Goal: Task Accomplishment & Management: Manage account settings

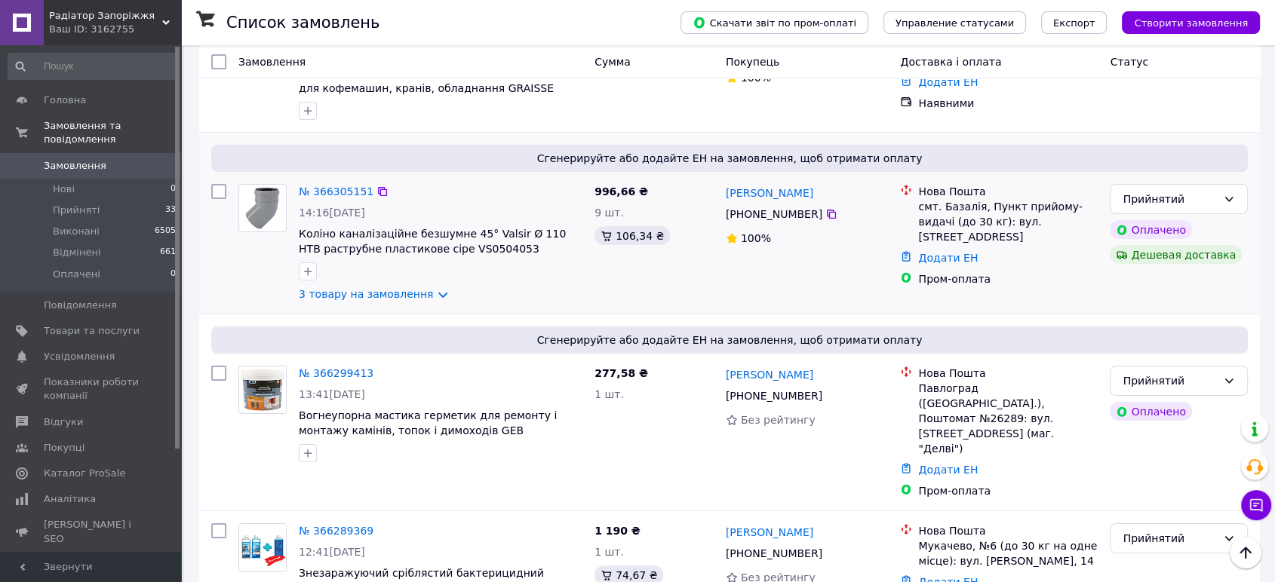
scroll to position [251, 0]
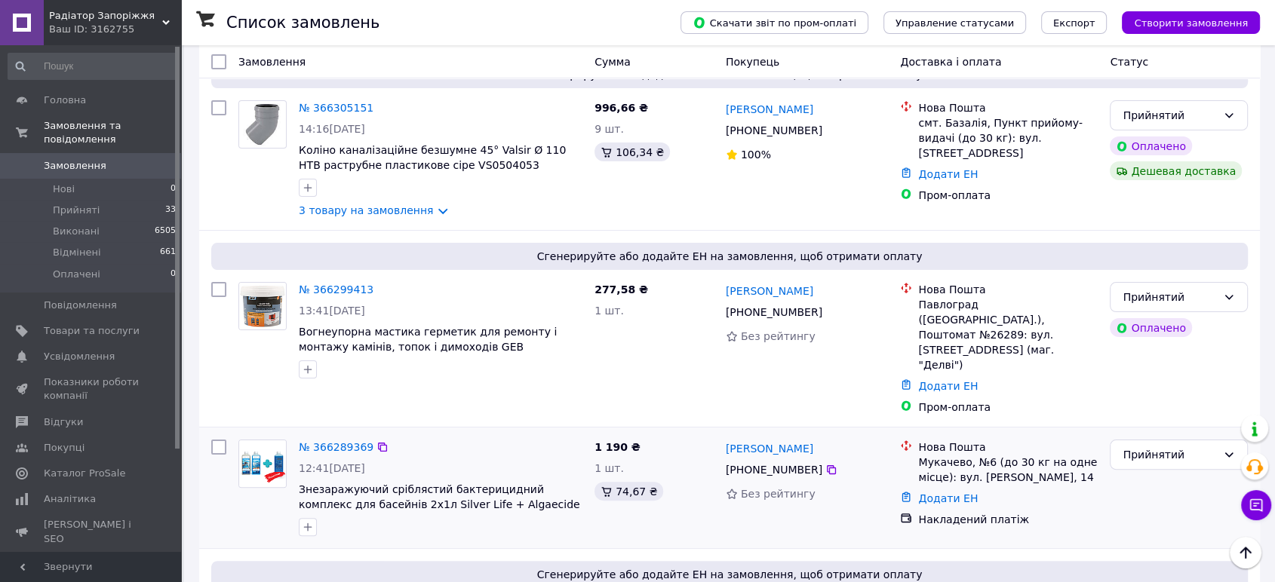
drag, startPoint x: 847, startPoint y: 416, endPoint x: 719, endPoint y: 428, distance: 128.8
click at [720, 434] on div "Мар'яна Порохнавець +380 95 653 75 30 Без рейтингу" at bounding box center [807, 488] width 175 height 109
copy font "[PERSON_NAME]"
click at [330, 441] on font "№ 366289369" at bounding box center [336, 447] width 75 height 12
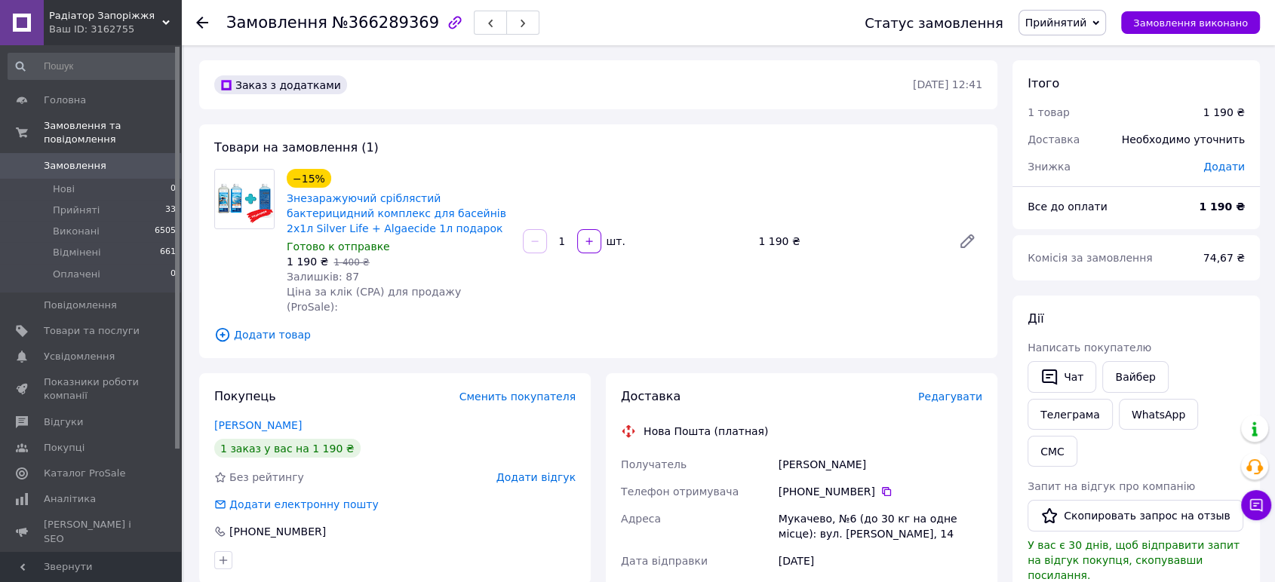
click at [961, 391] on font "Редагувати" at bounding box center [950, 397] width 64 height 12
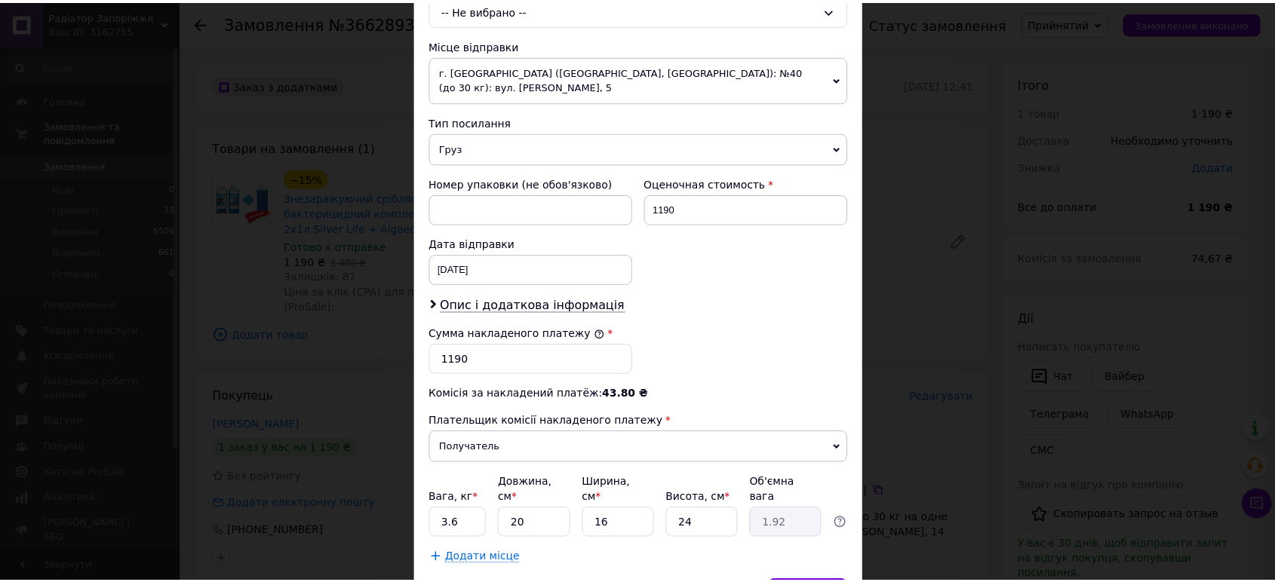
scroll to position [580, 0]
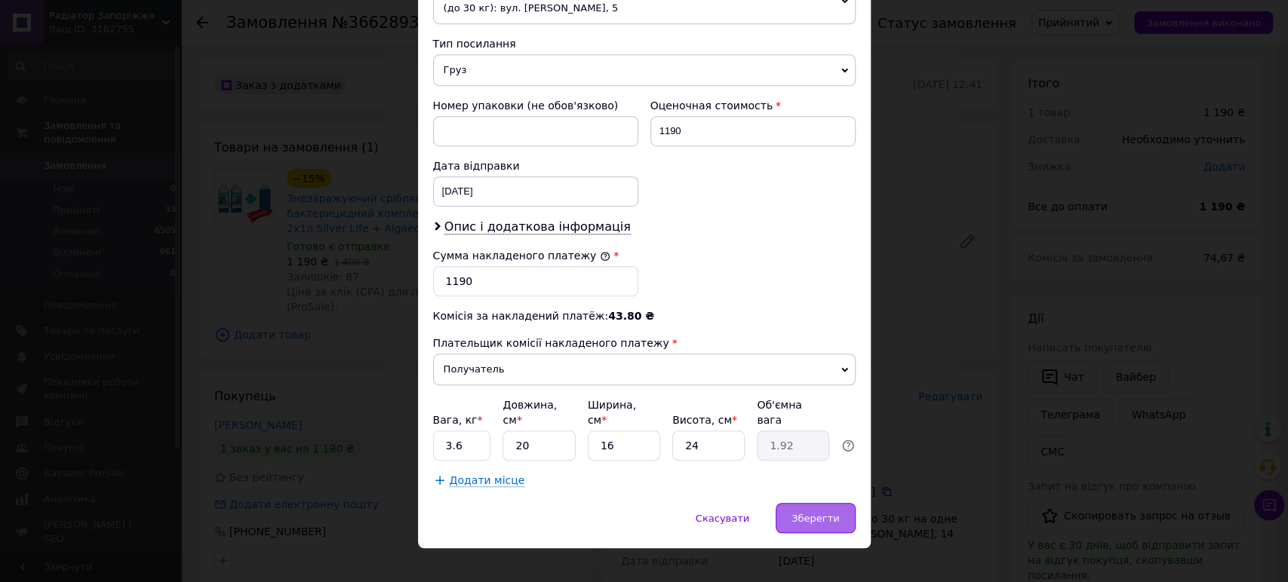
click at [821, 513] on font "Зберегти" at bounding box center [815, 518] width 48 height 11
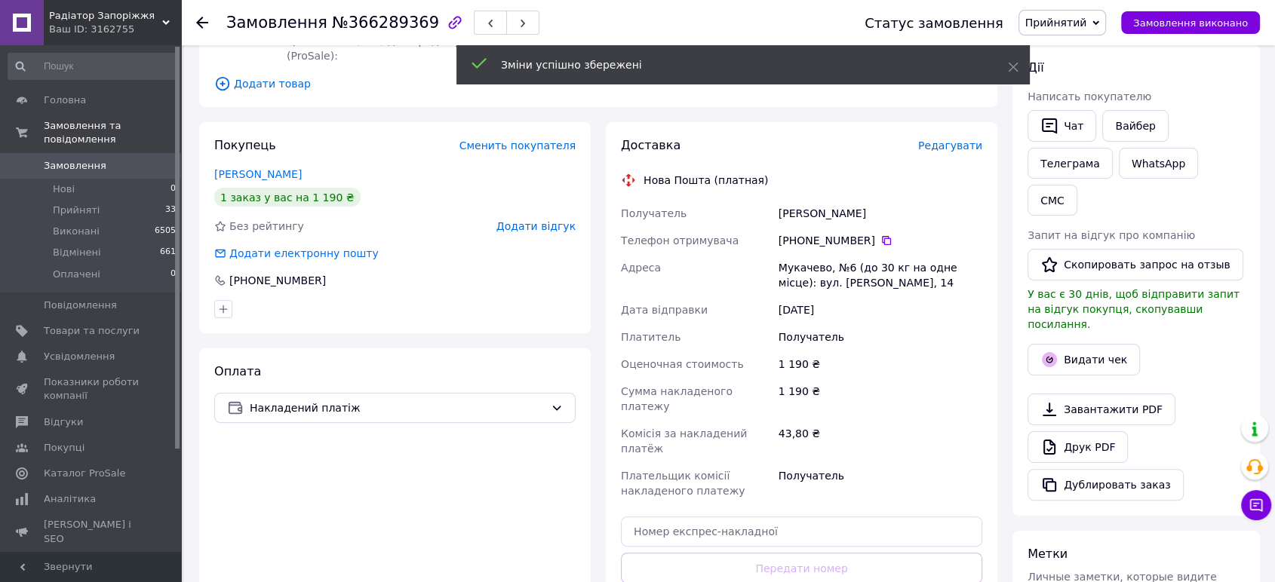
scroll to position [419, 0]
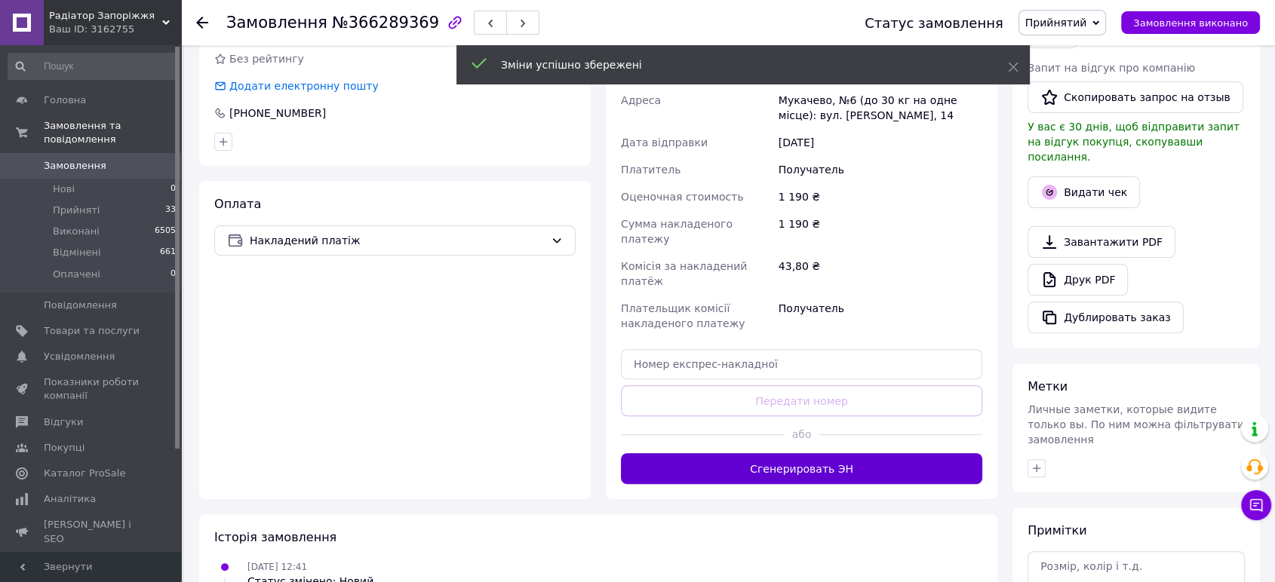
click at [811, 463] on font "Сгенерировать ЭН" at bounding box center [801, 469] width 103 height 12
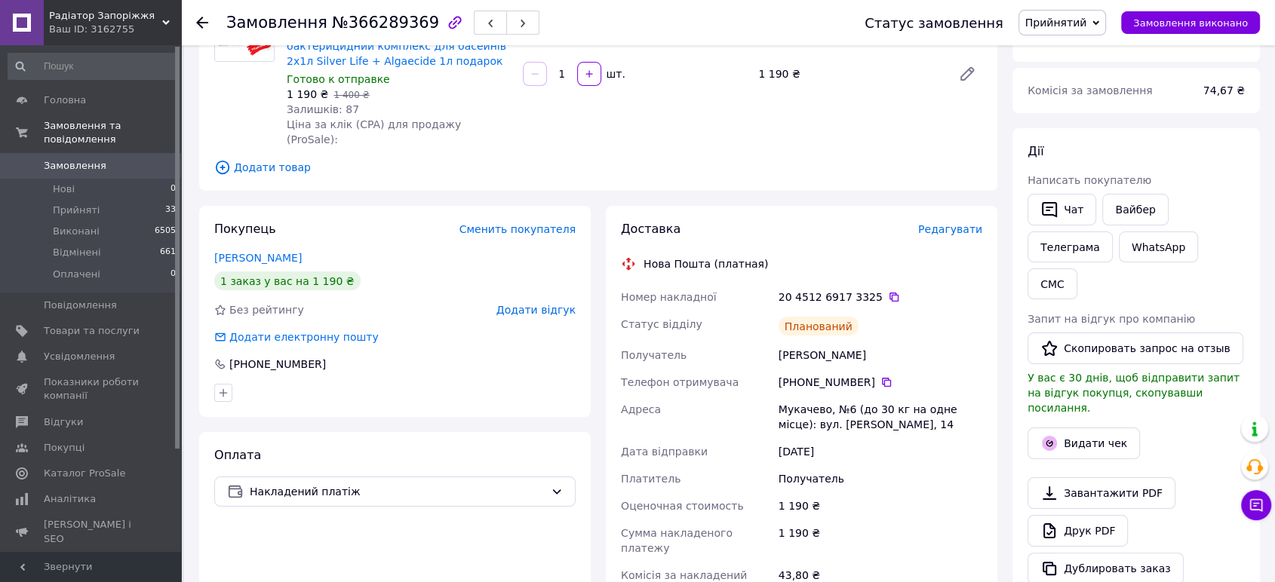
scroll to position [84, 0]
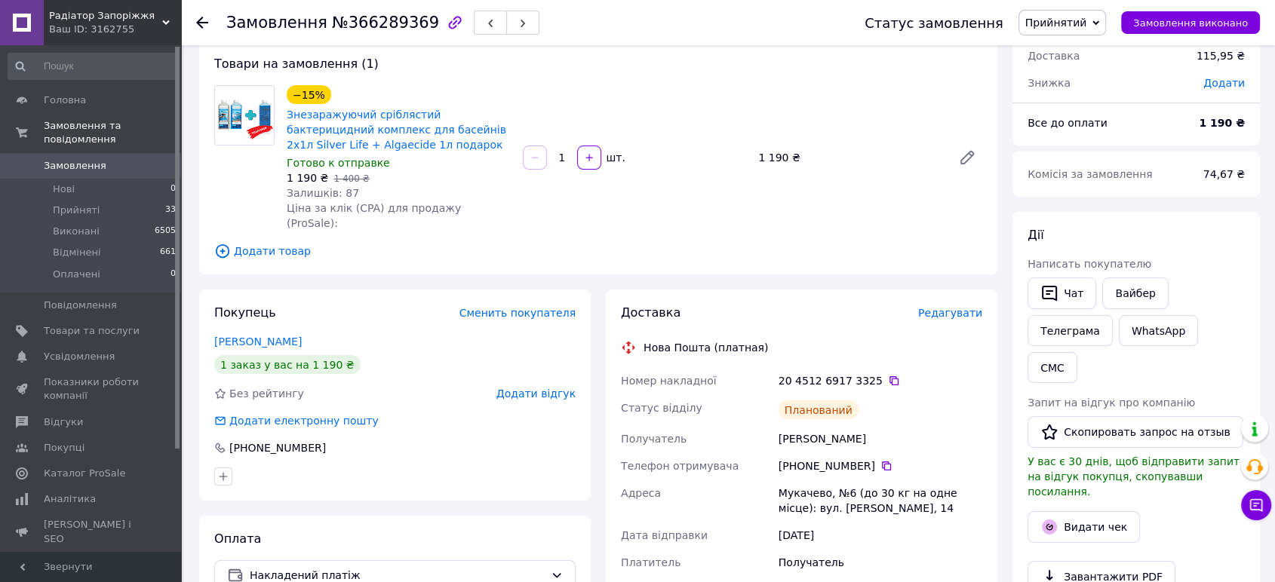
click at [199, 20] on use at bounding box center [202, 23] width 12 height 12
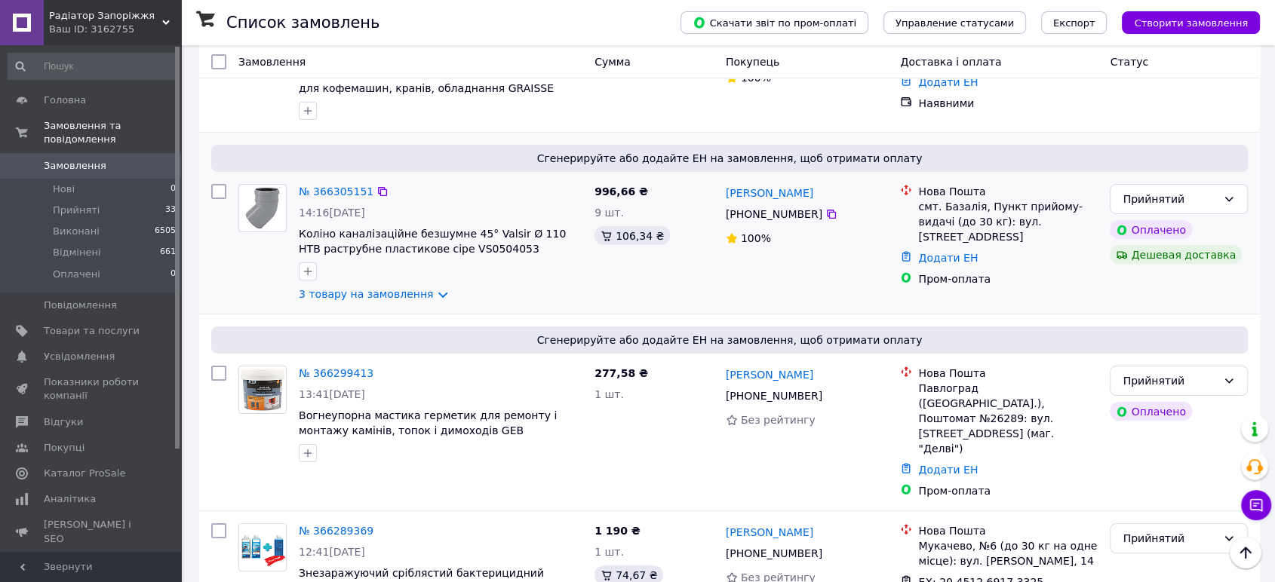
scroll to position [251, 0]
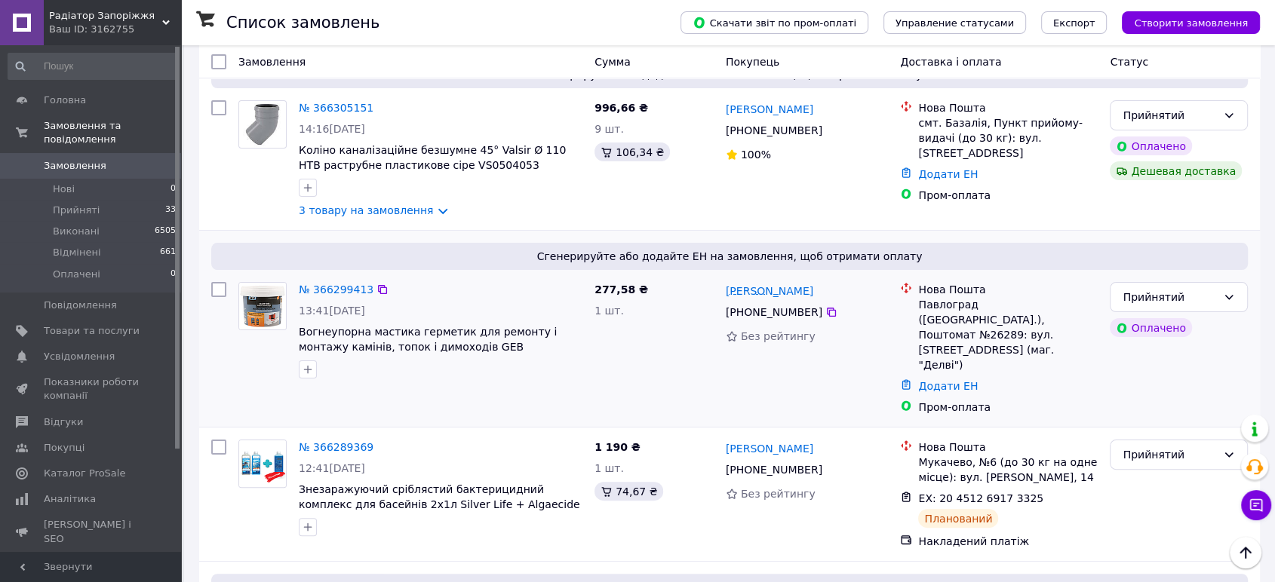
drag, startPoint x: 850, startPoint y: 289, endPoint x: 726, endPoint y: 294, distance: 124.6
click at [726, 294] on div "[PERSON_NAME]" at bounding box center [807, 291] width 166 height 20
copy font "[PERSON_NAME]"
click at [340, 287] on font "№ 366299413" at bounding box center [336, 290] width 75 height 12
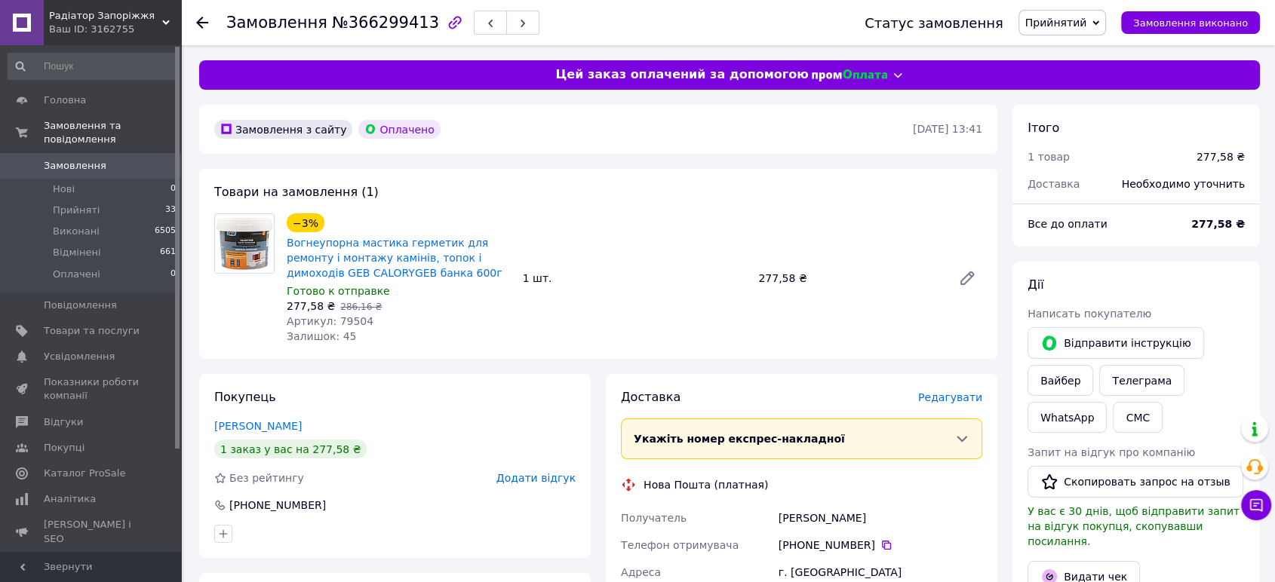
click at [951, 402] on font "Редагувати" at bounding box center [950, 398] width 64 height 12
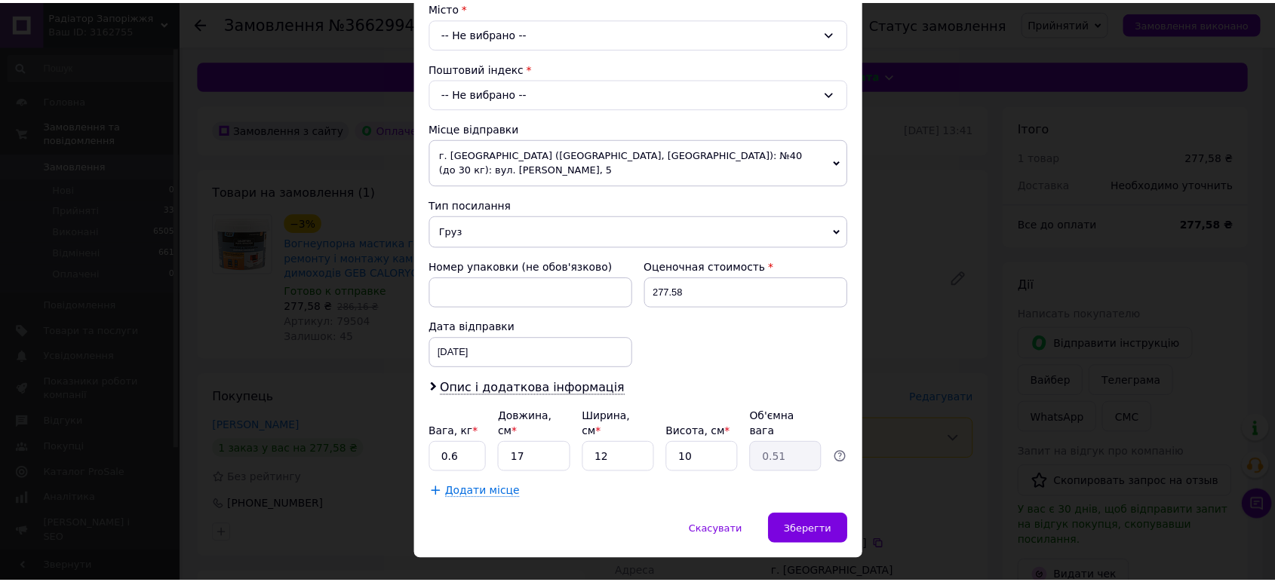
scroll to position [432, 0]
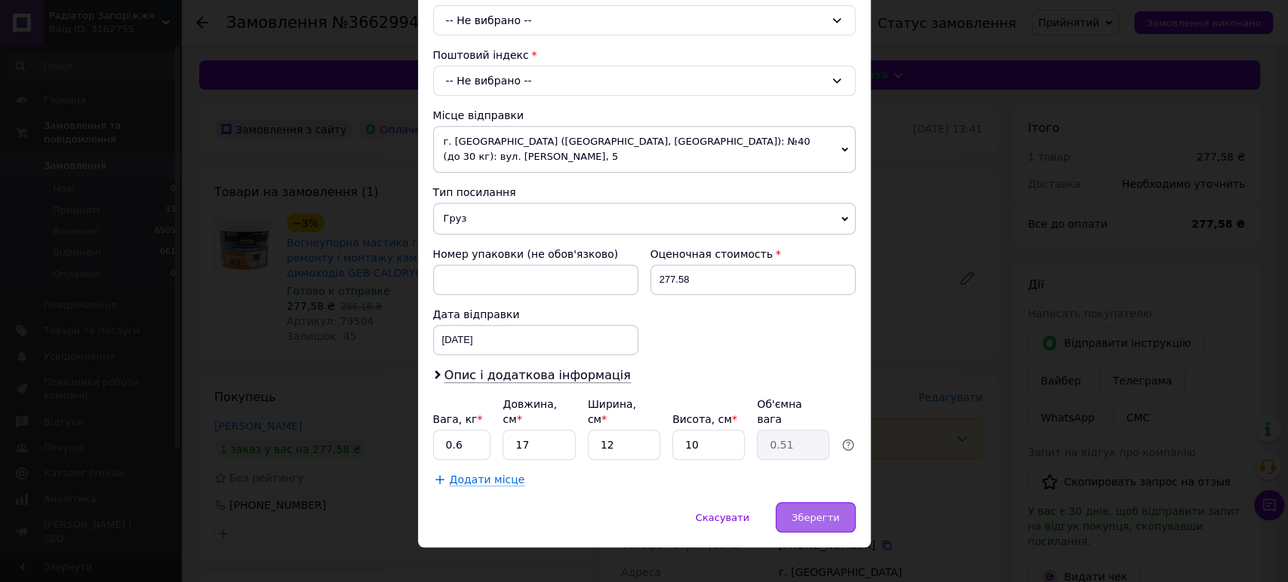
click at [814, 512] on font "Зберегти" at bounding box center [815, 517] width 48 height 11
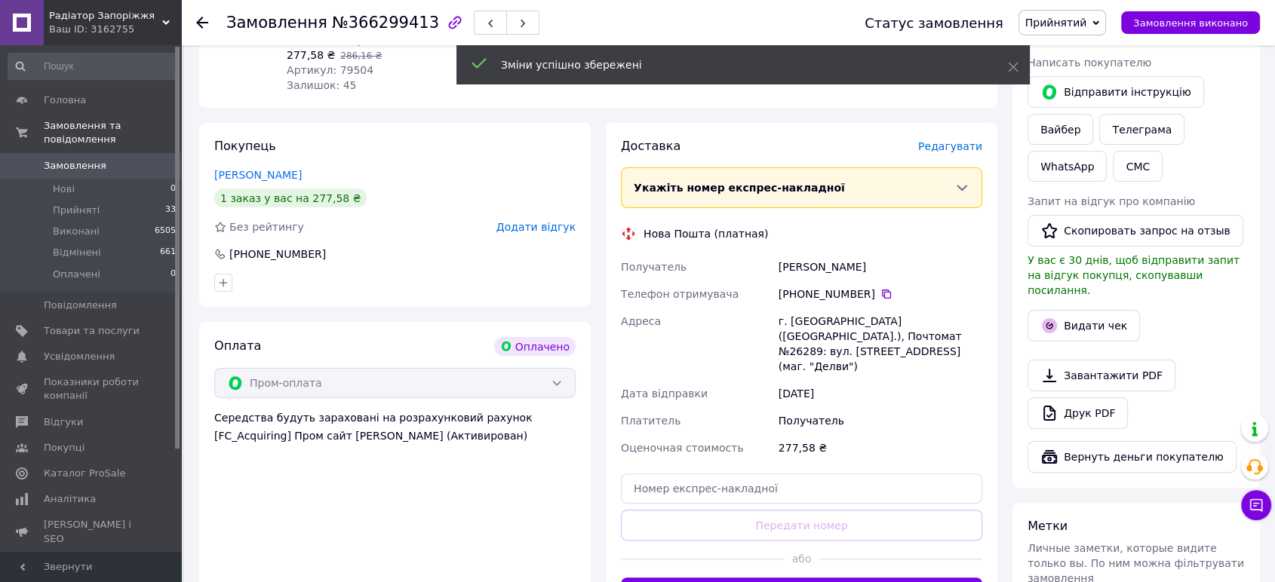
scroll to position [419, 0]
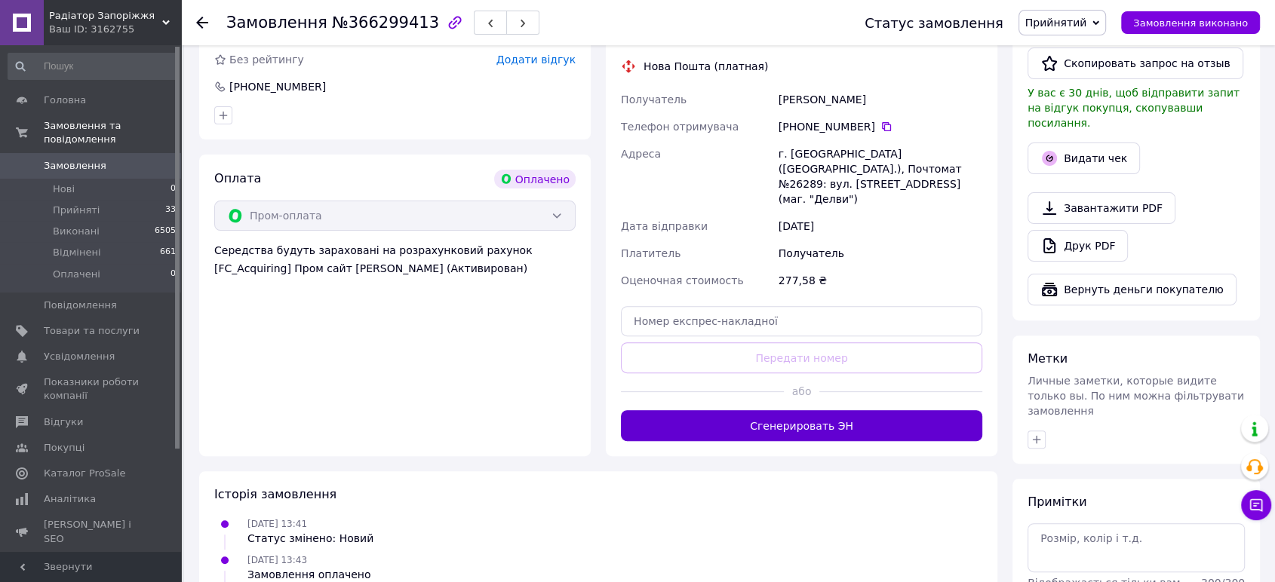
click at [810, 420] on font "Сгенерировать ЭН" at bounding box center [801, 426] width 103 height 12
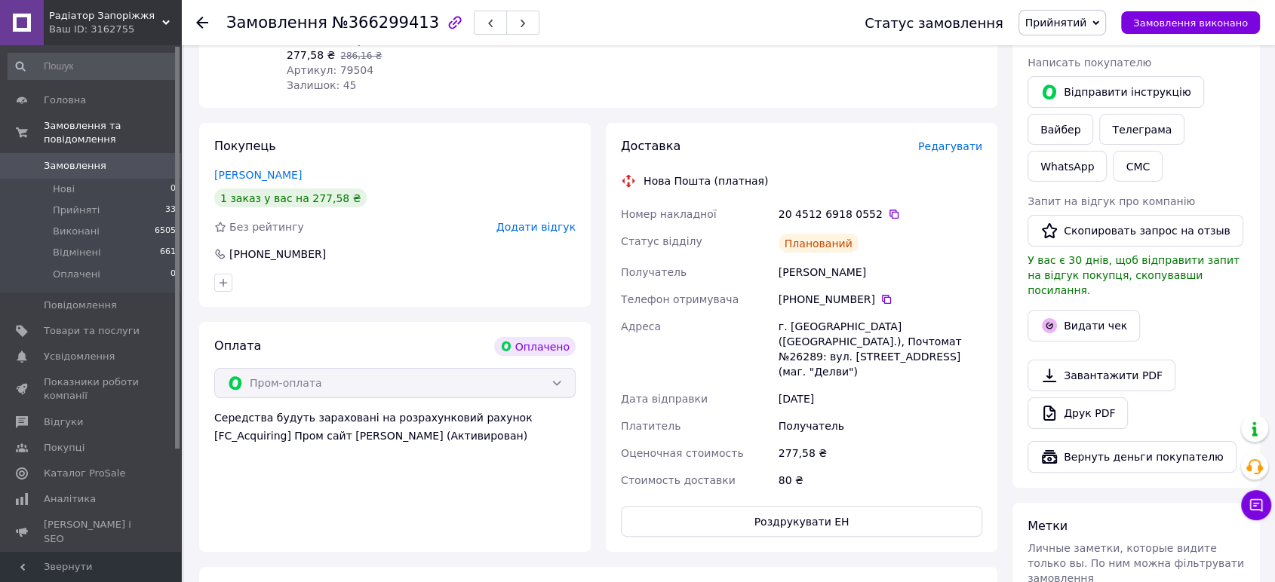
scroll to position [168, 0]
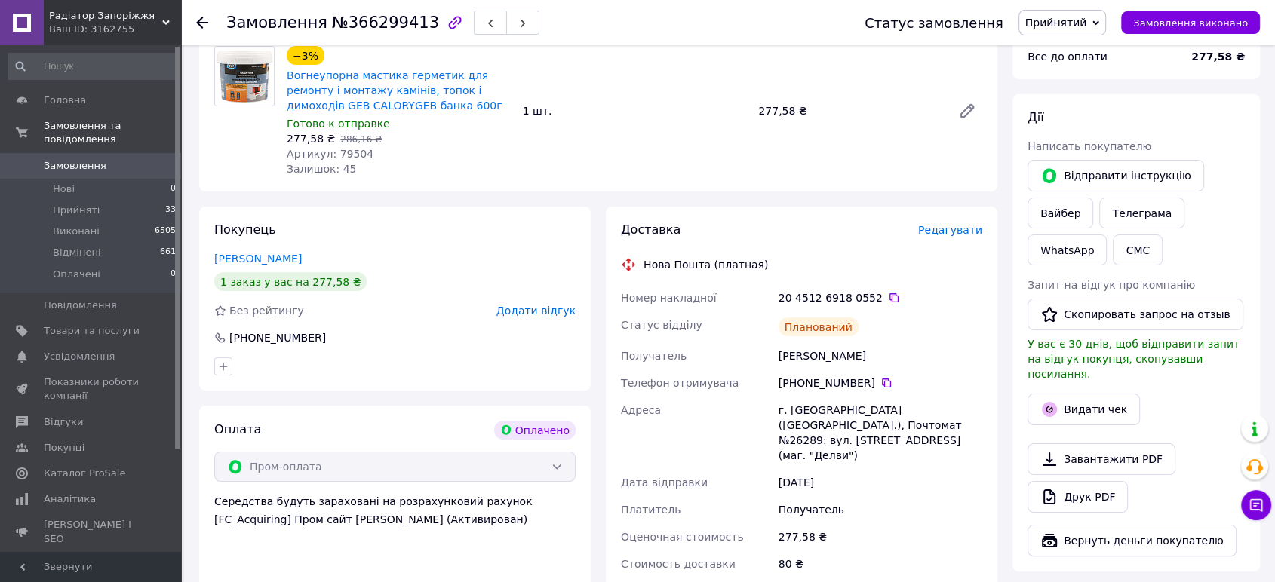
click at [202, 23] on icon at bounding box center [202, 23] width 12 height 12
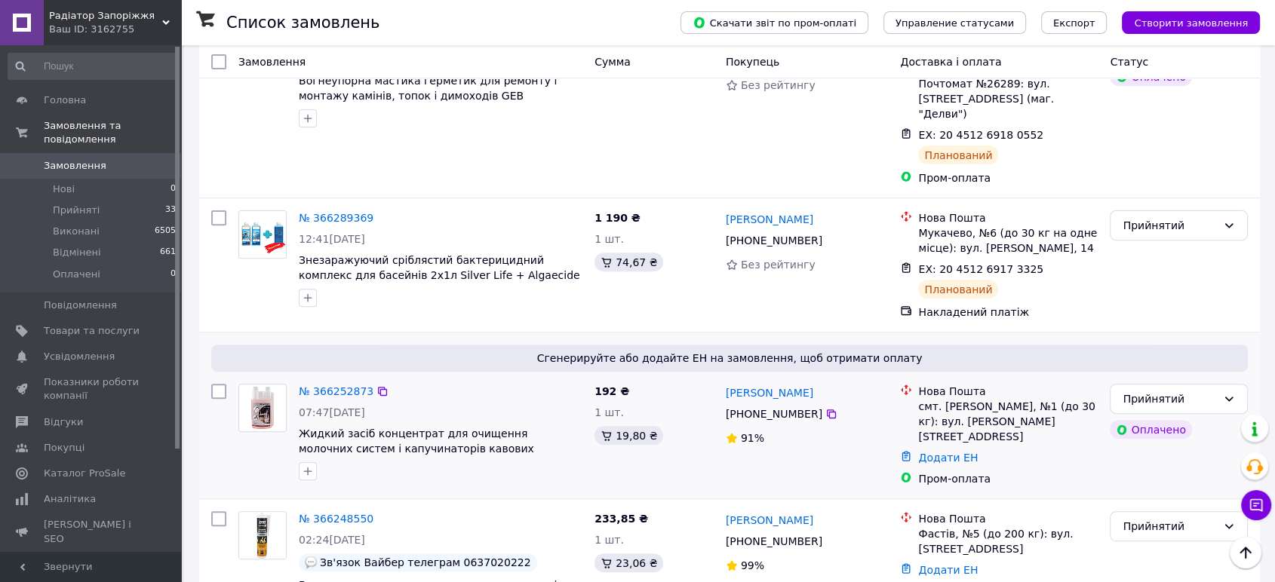
scroll to position [586, 0]
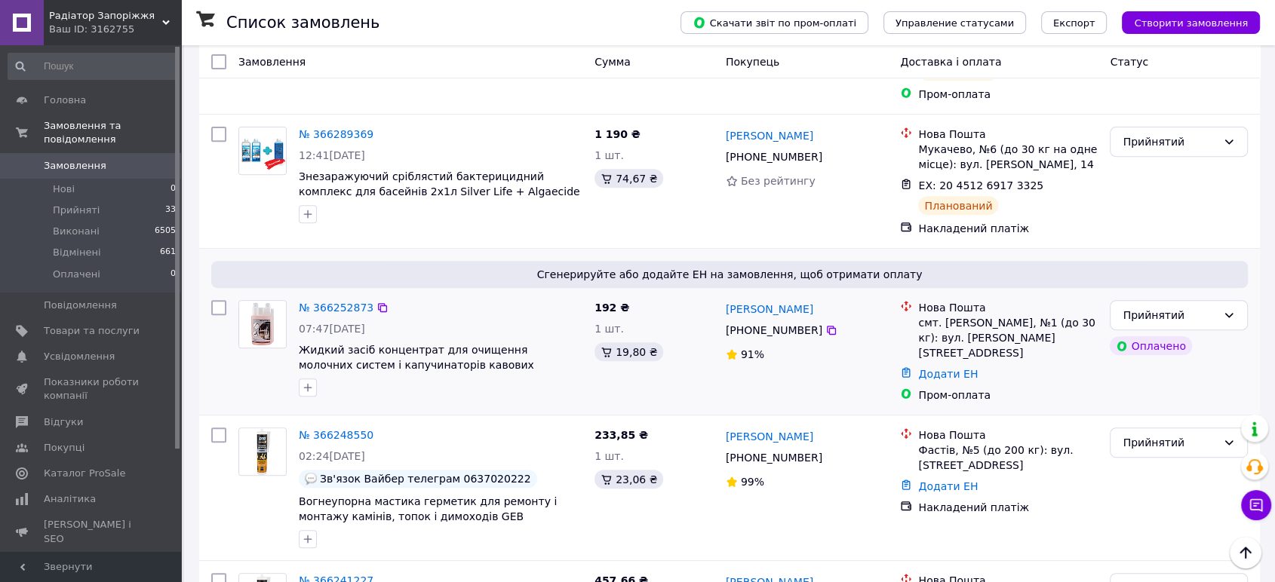
drag, startPoint x: 818, startPoint y: 278, endPoint x: 721, endPoint y: 284, distance: 97.5
click at [721, 294] on div "стас Ольховський +380 99 953 14 94 91%" at bounding box center [807, 351] width 175 height 115
copy font "[PERSON_NAME]"
click at [344, 302] on font "№ 366252873" at bounding box center [336, 308] width 75 height 12
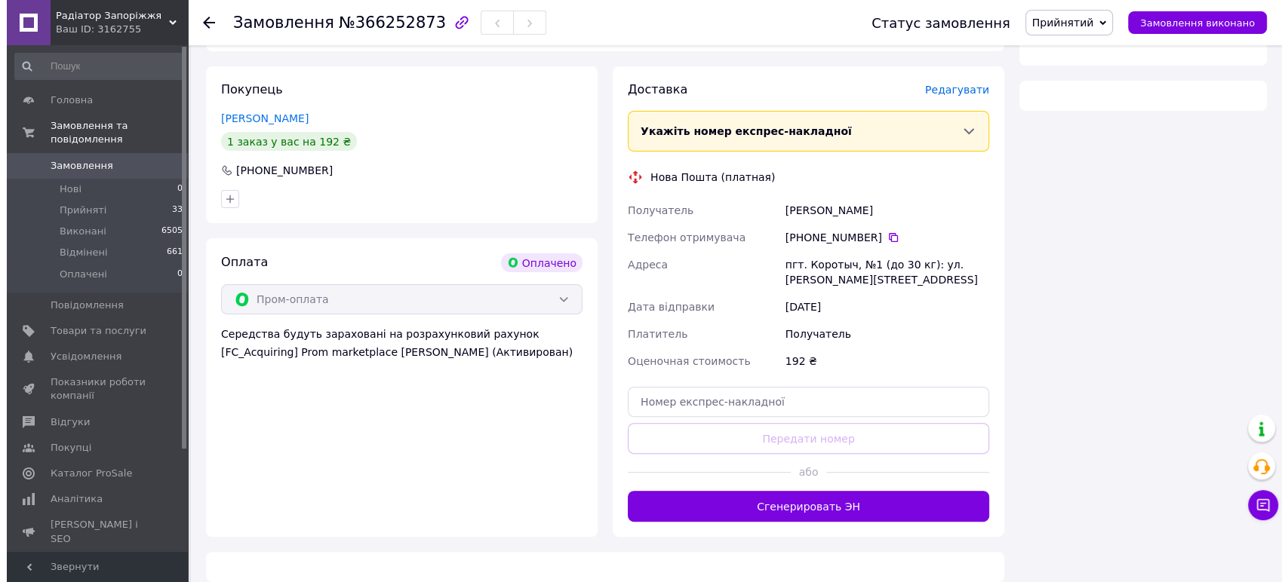
scroll to position [155, 0]
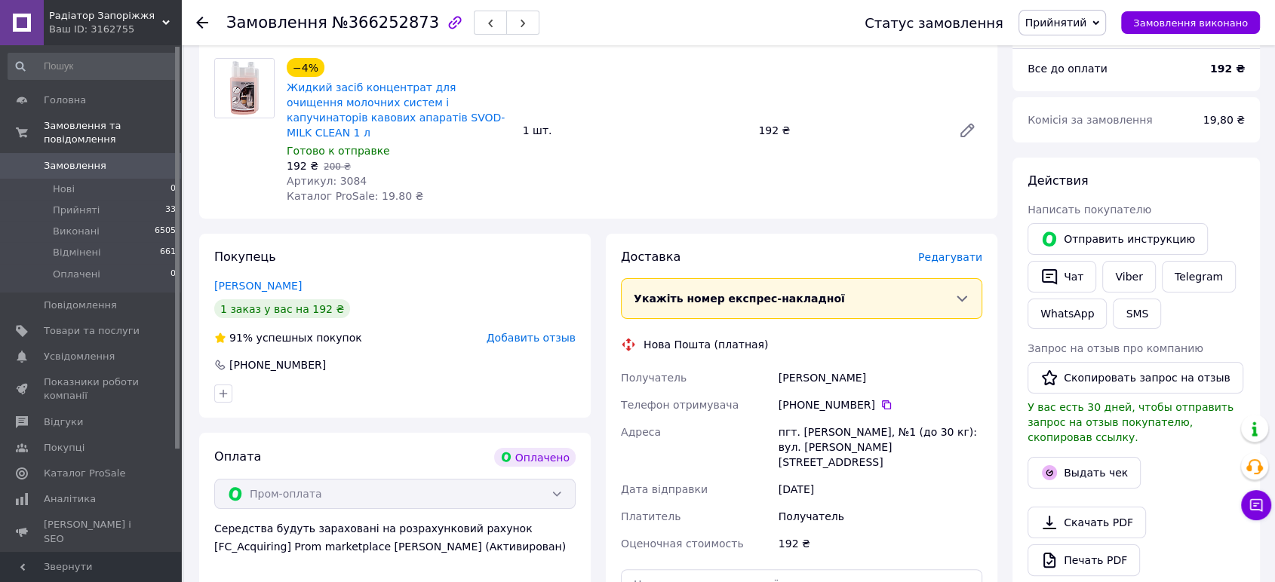
click at [964, 251] on font "Редагувати" at bounding box center [950, 257] width 64 height 12
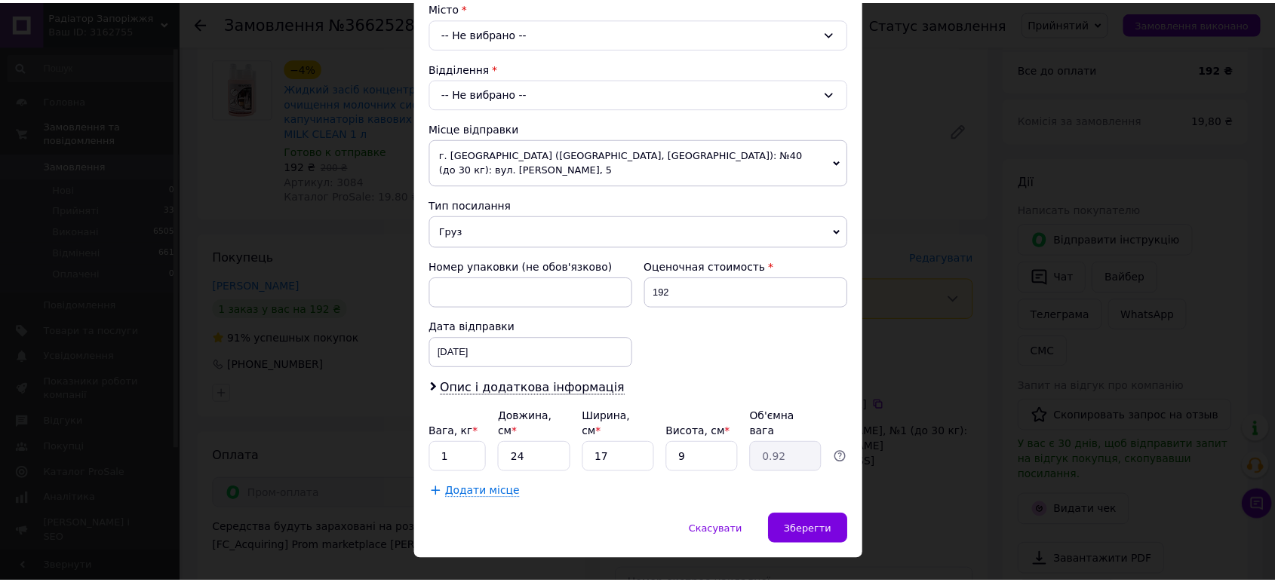
scroll to position [432, 0]
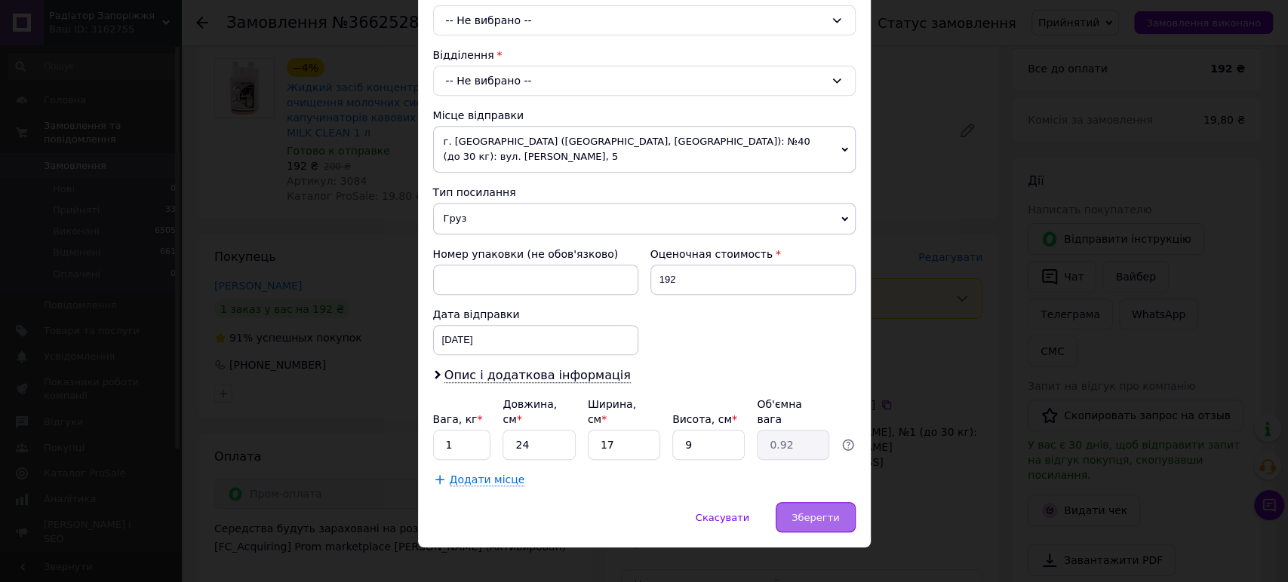
click at [823, 512] on font "Зберегти" at bounding box center [815, 517] width 48 height 11
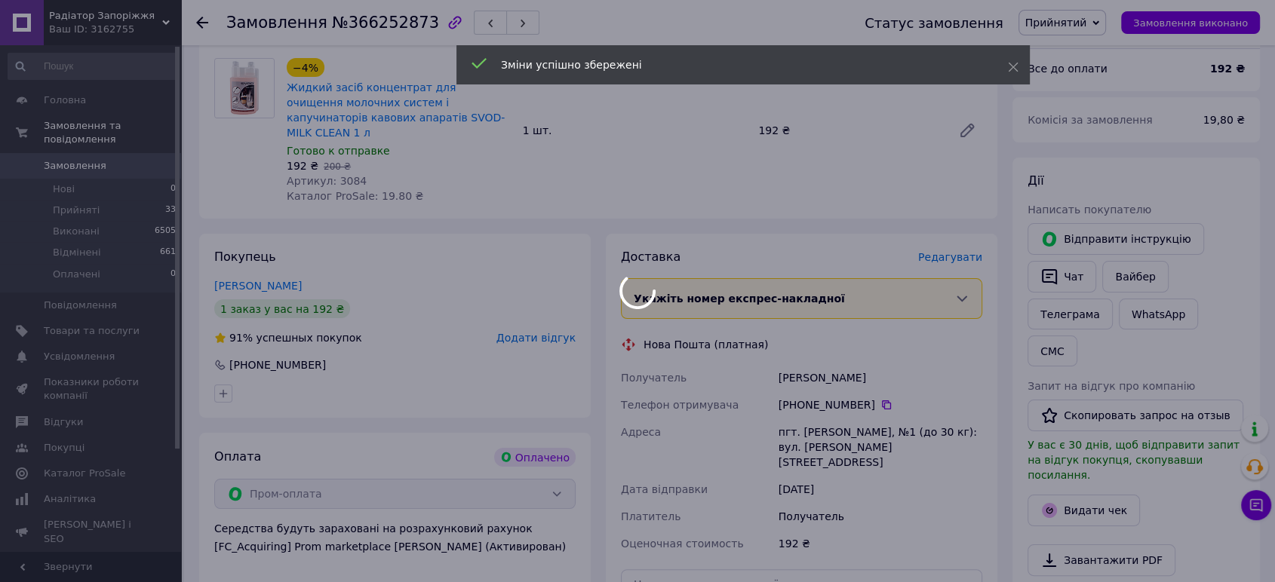
scroll to position [407, 0]
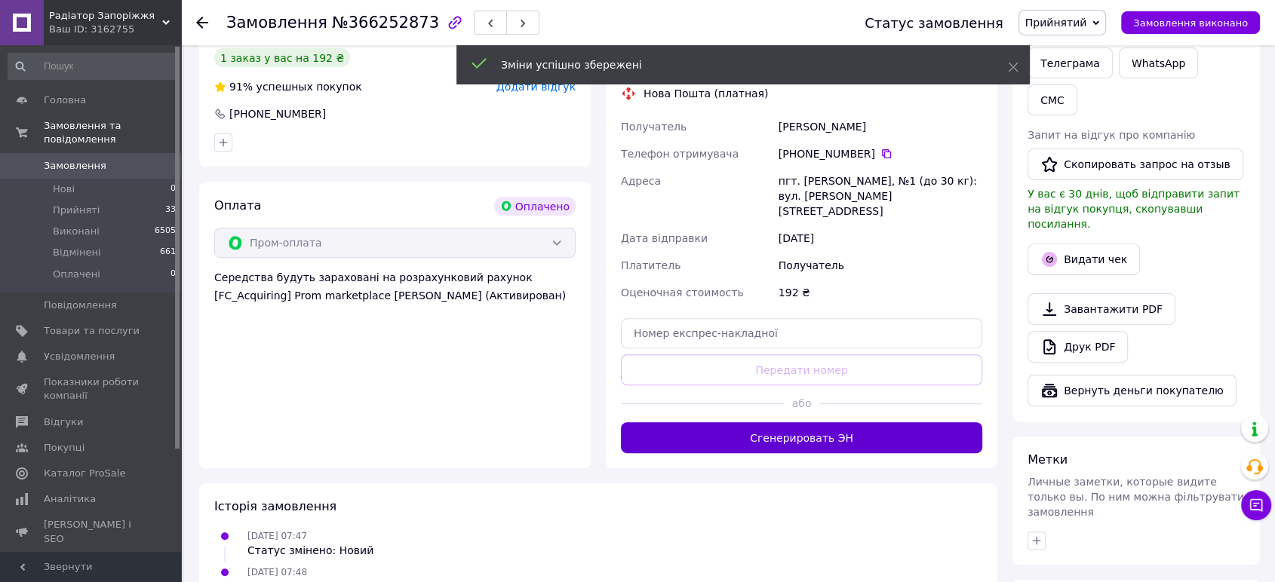
click at [803, 432] on font "Сгенерировать ЭН" at bounding box center [801, 438] width 103 height 12
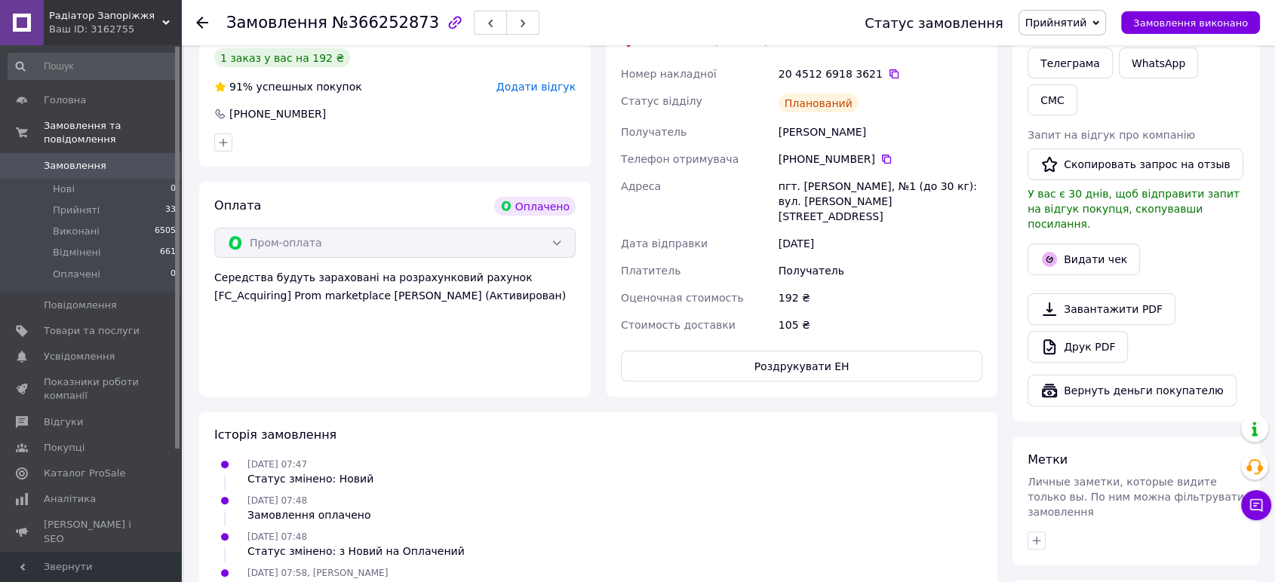
scroll to position [155, 0]
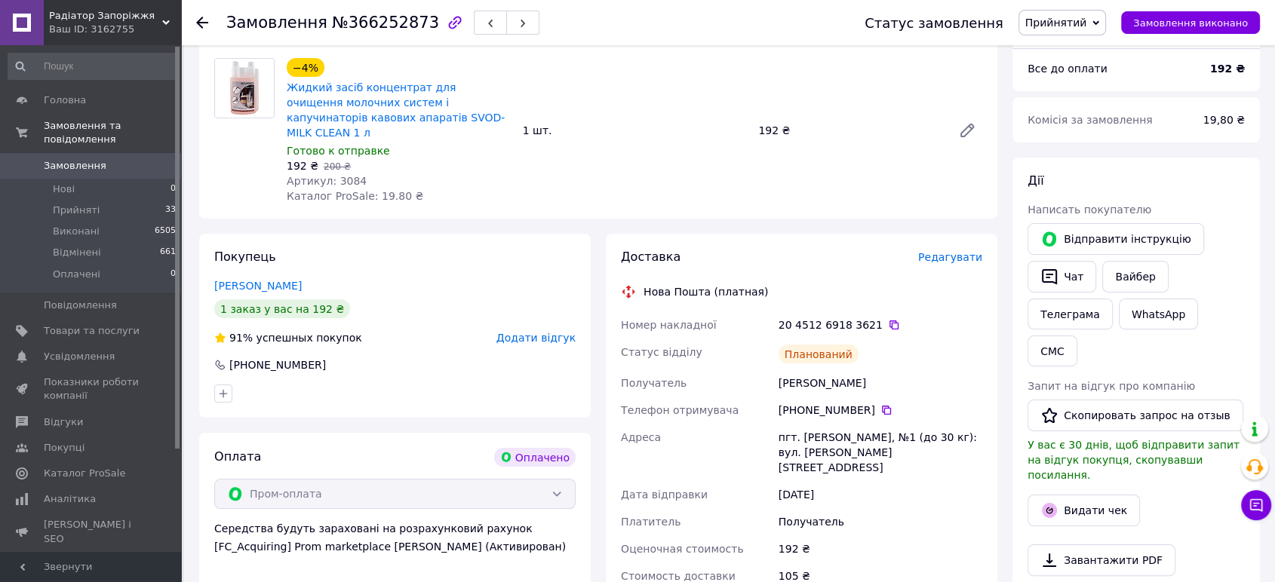
drag, startPoint x: 877, startPoint y: 367, endPoint x: 768, endPoint y: 374, distance: 108.9
click at [768, 374] on div "Номер накладної 20 4512 6918 3621   Статус відділу Планований Получатель Ольхов…" at bounding box center [801, 451] width 367 height 278
copy div "Получатель Ольховський стас"
click at [200, 18] on icon at bounding box center [202, 23] width 12 height 12
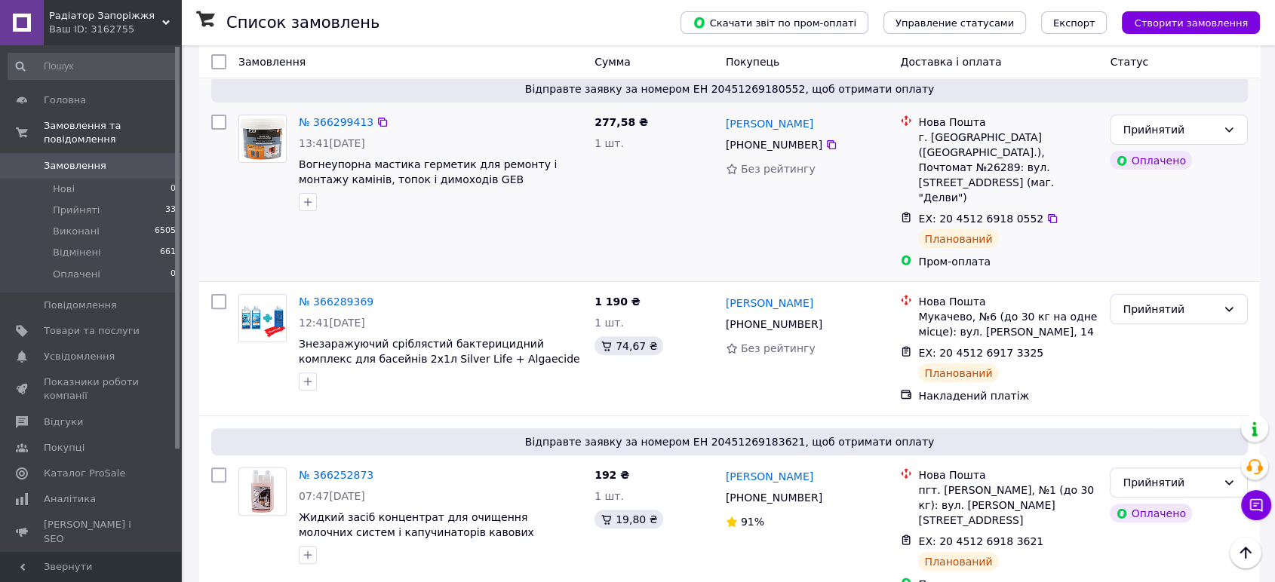
scroll to position [503, 0]
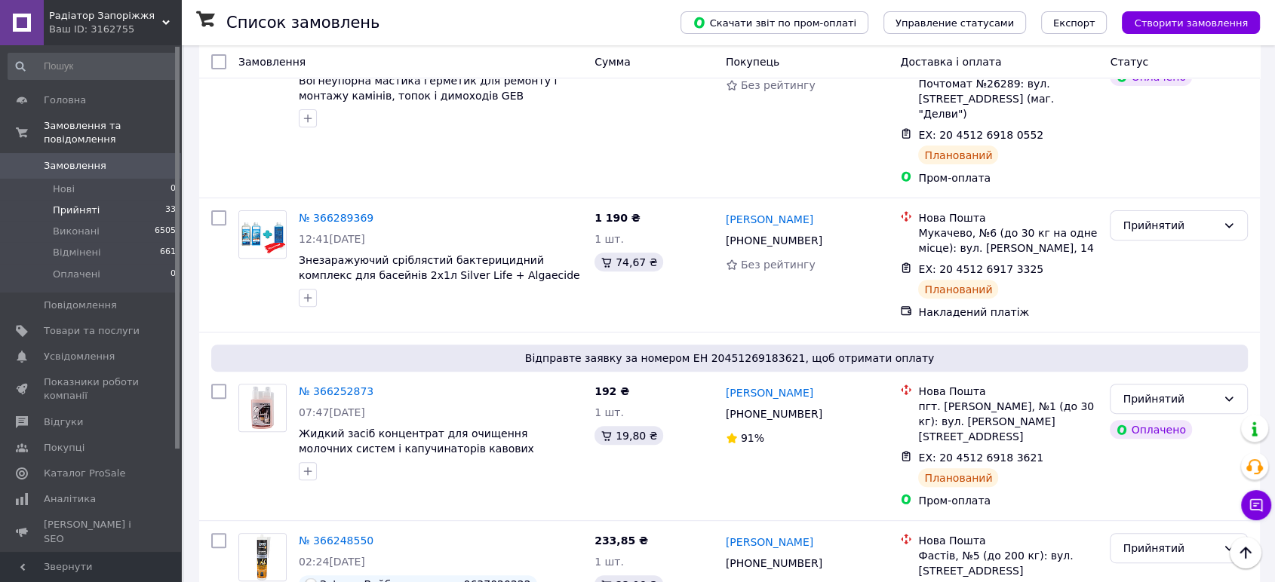
click at [69, 204] on font "Прийняті" at bounding box center [76, 209] width 47 height 11
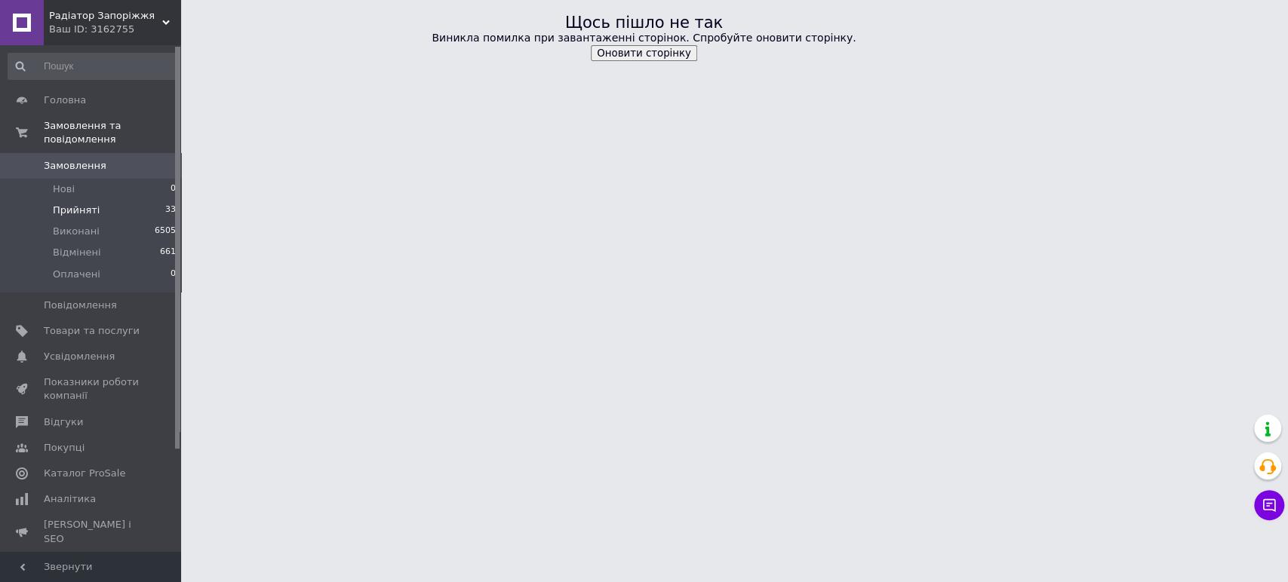
click at [629, 48] on font "Оновити сторінку" at bounding box center [644, 53] width 94 height 11
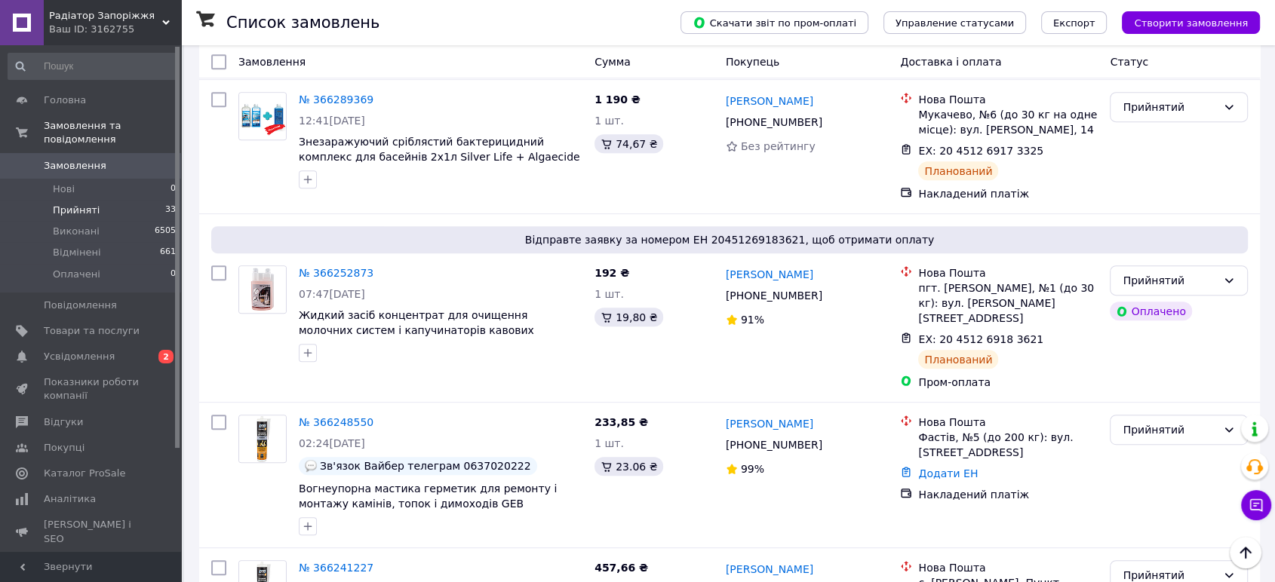
scroll to position [755, 0]
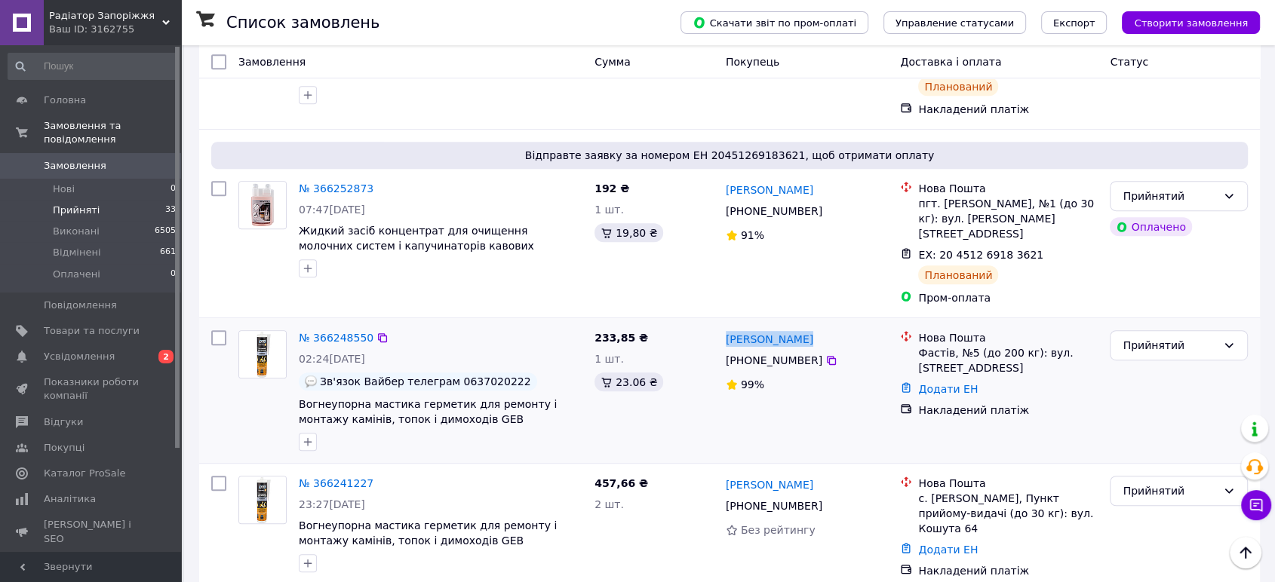
drag, startPoint x: 816, startPoint y: 296, endPoint x: 722, endPoint y: 302, distance: 93.8
click at [722, 324] on div "Євген Боровик +380 98 486 86 18 99%" at bounding box center [807, 390] width 175 height 133
copy font "[PERSON_NAME]"
click at [339, 332] on font "№ 366248550" at bounding box center [336, 338] width 75 height 12
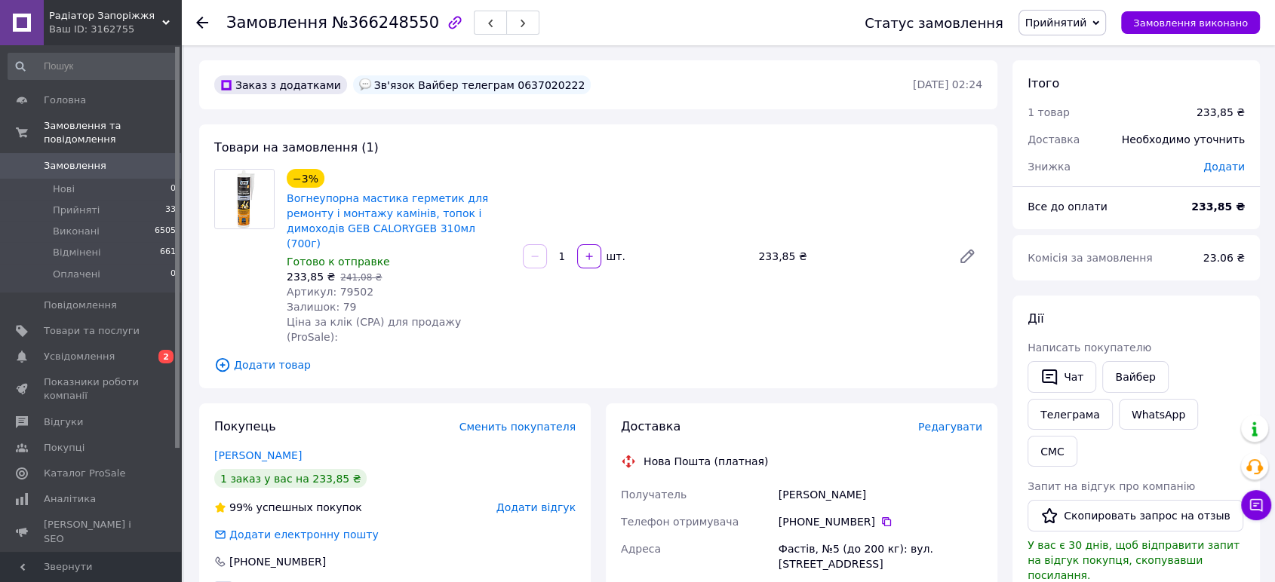
click at [937, 421] on font "Редагувати" at bounding box center [950, 427] width 64 height 12
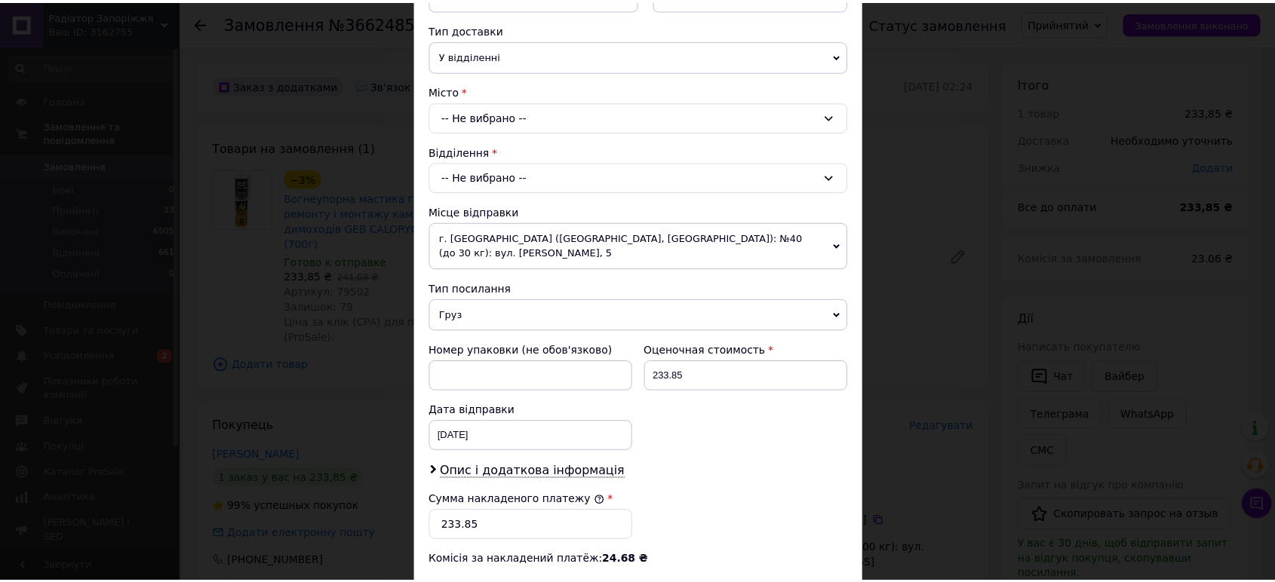
scroll to position [580, 0]
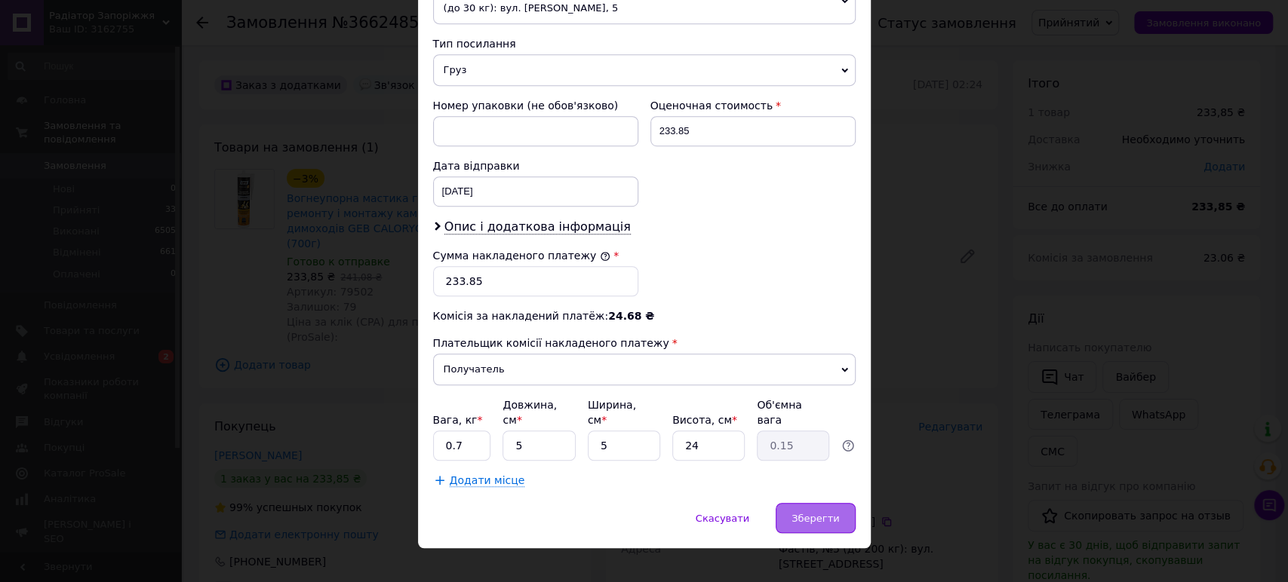
click at [819, 513] on font "Зберегти" at bounding box center [815, 518] width 48 height 11
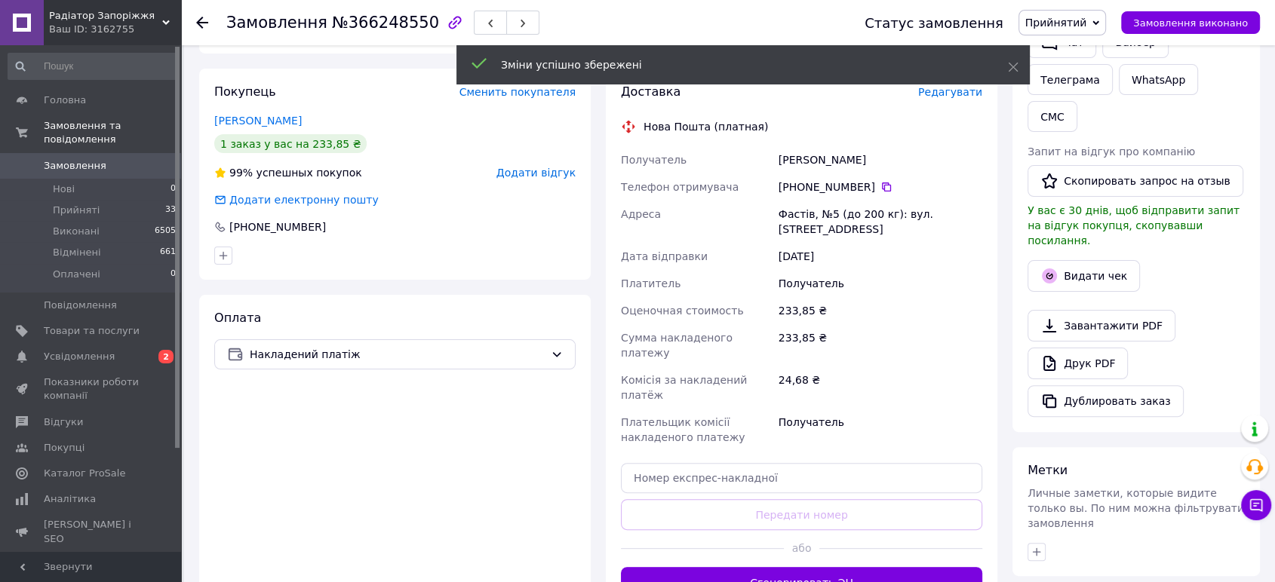
scroll to position [503, 0]
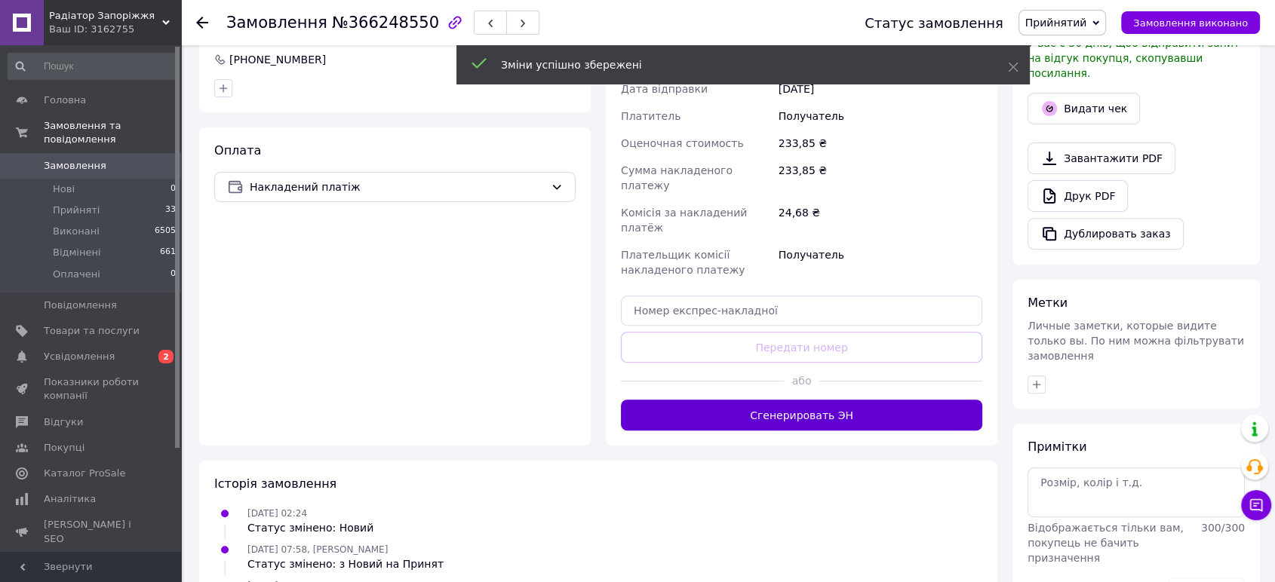
click at [813, 410] on font "Сгенерировать ЭН" at bounding box center [801, 416] width 103 height 12
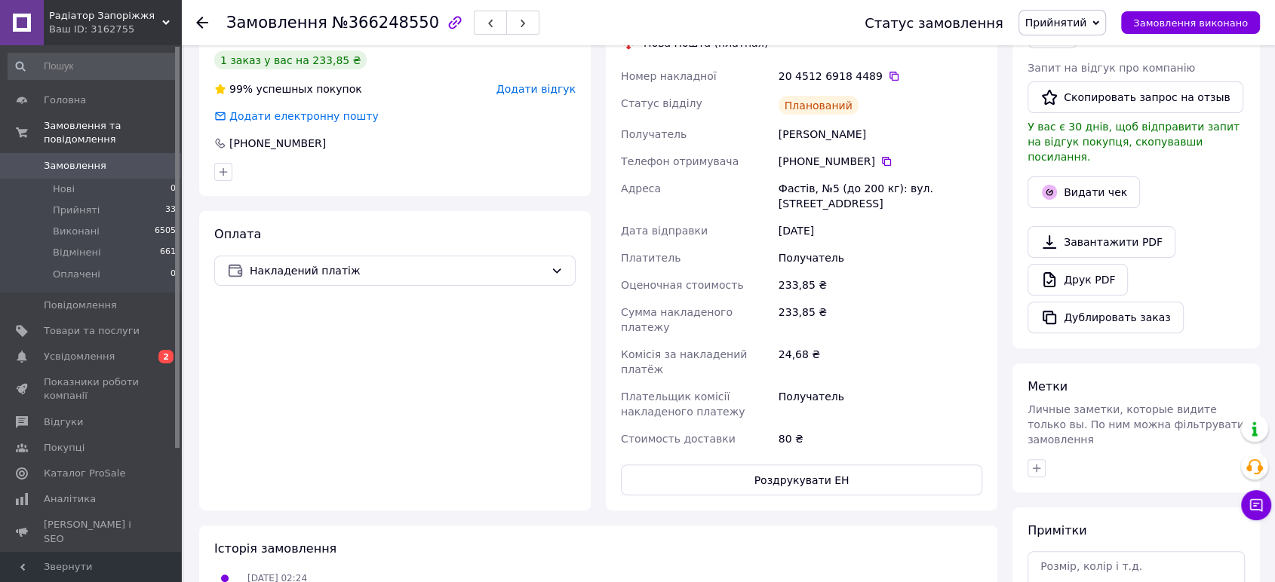
scroll to position [251, 0]
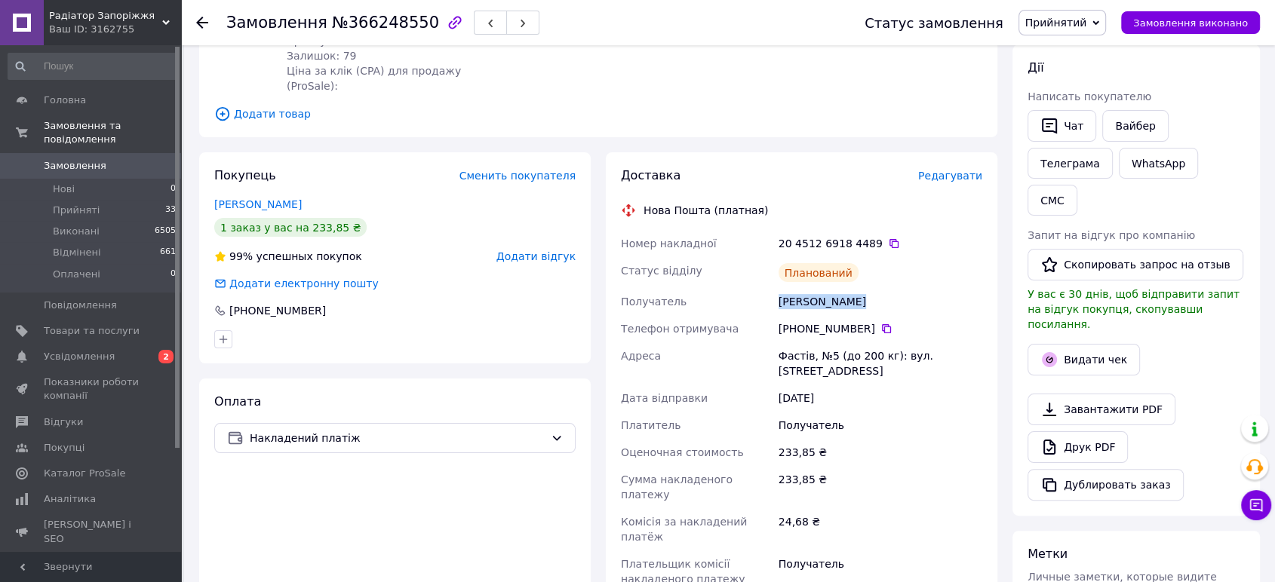
drag, startPoint x: 849, startPoint y: 272, endPoint x: 808, endPoint y: 271, distance: 40.8
click at [774, 274] on div "Номер накладної 20 4512 6918 4489   Статус відділу Планований Получатель Борови…" at bounding box center [801, 425] width 367 height 390
copy div "Получатель Боровик Євген"
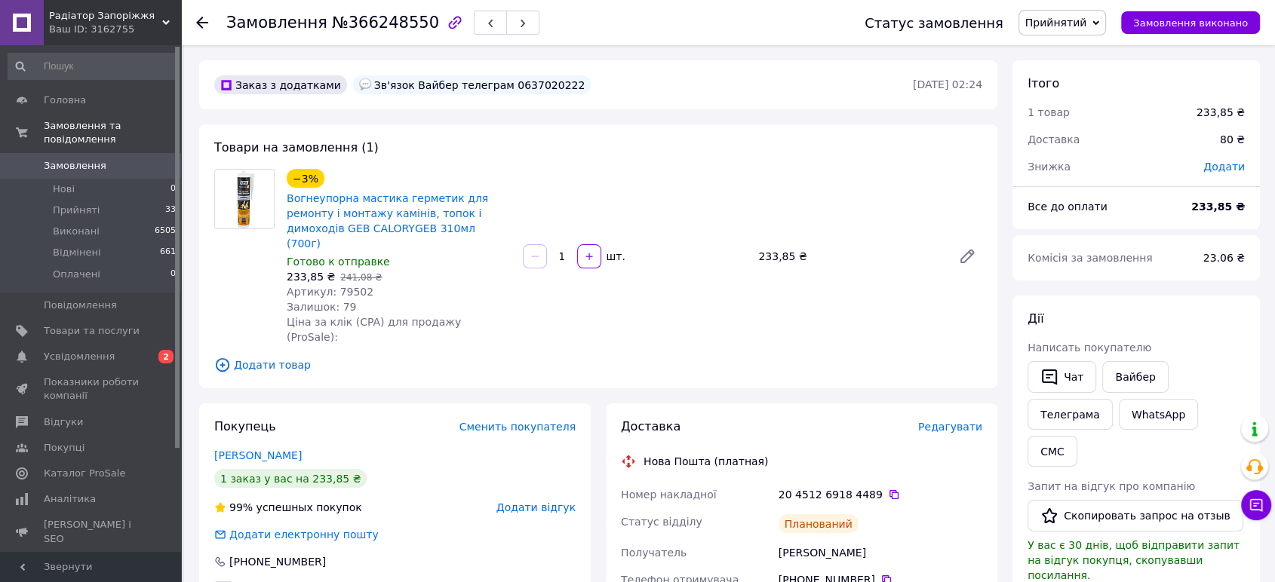
click at [201, 21] on icon at bounding box center [202, 23] width 12 height 12
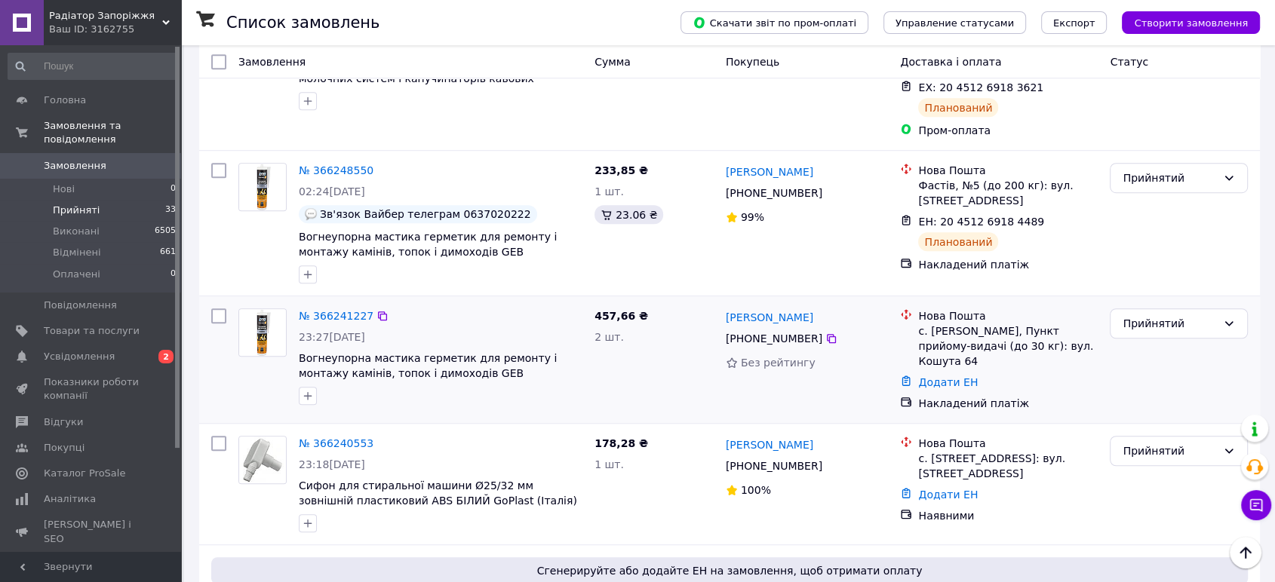
scroll to position [1006, 0]
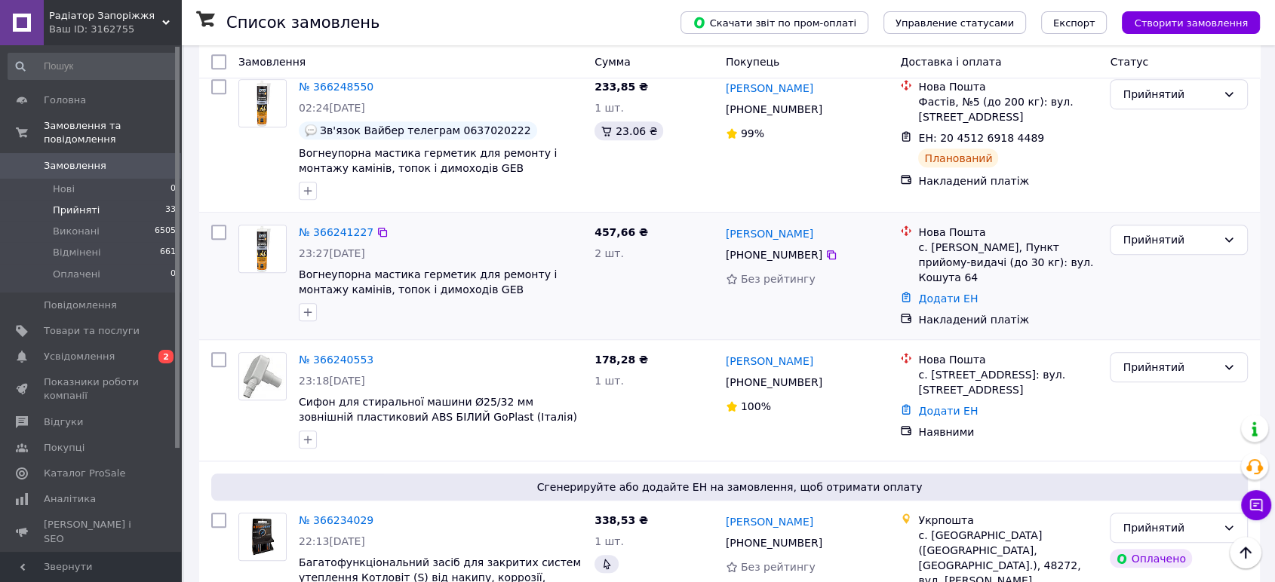
drag, startPoint x: 838, startPoint y: 187, endPoint x: 719, endPoint y: 192, distance: 119.3
click at [720, 219] on div "Микола Герасимчук +380 97 853 37 72 Без рейтингу" at bounding box center [807, 276] width 175 height 115
copy font "[PERSON_NAME]"
click at [337, 226] on font "№ 366241227" at bounding box center [336, 232] width 75 height 12
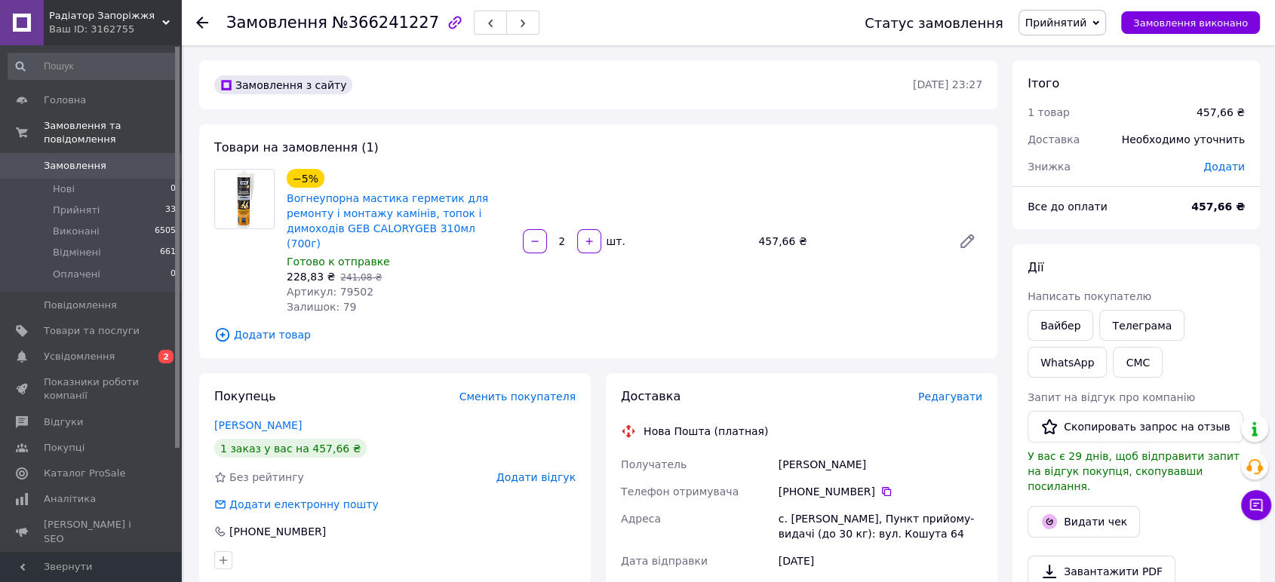
drag, startPoint x: 878, startPoint y: 454, endPoint x: 776, endPoint y: 461, distance: 102.1
click at [776, 461] on div "Герасимчук Микола" at bounding box center [881, 464] width 210 height 27
copy font "Герасимчук Микола"
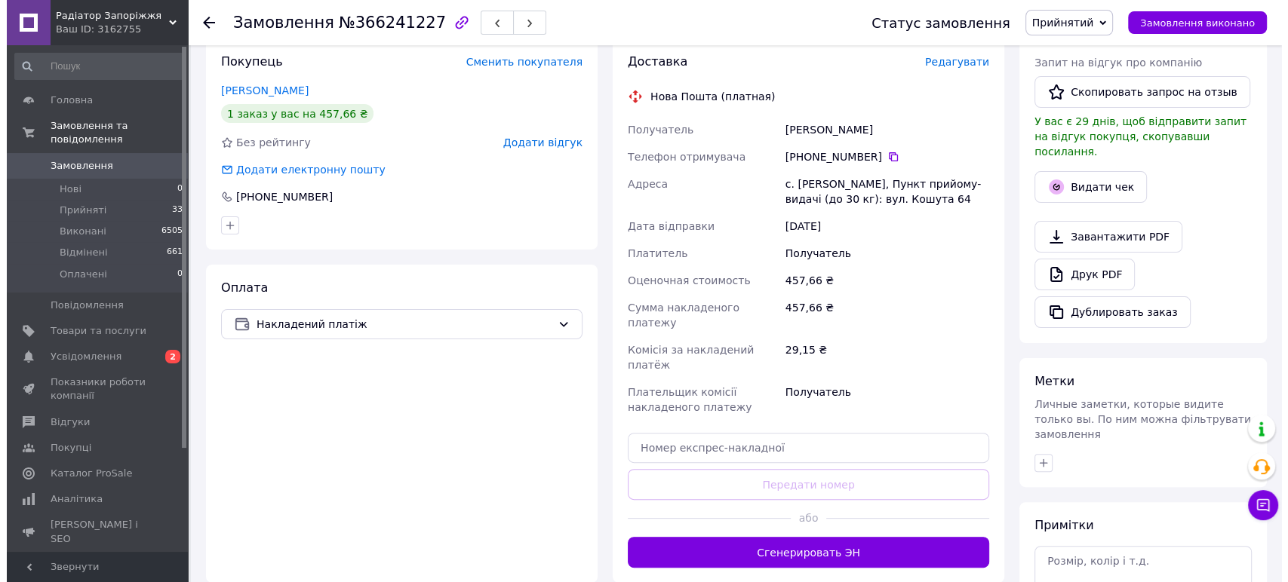
scroll to position [168, 0]
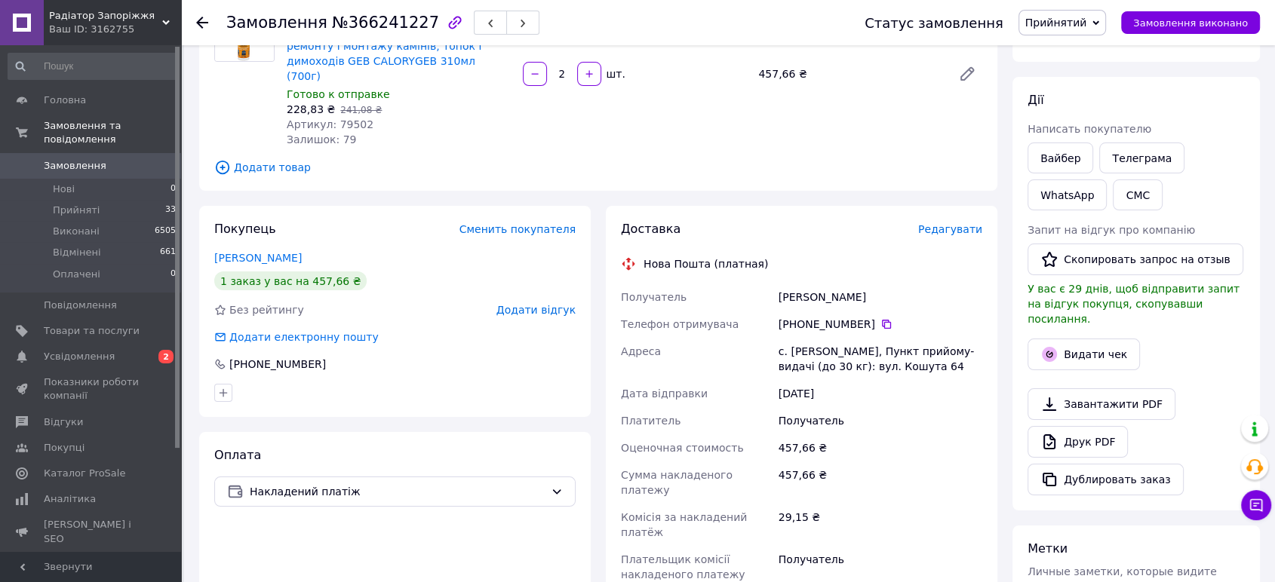
click at [942, 435] on div "457,66 ₴" at bounding box center [881, 448] width 210 height 27
click at [956, 223] on font "Редагувати" at bounding box center [950, 229] width 64 height 12
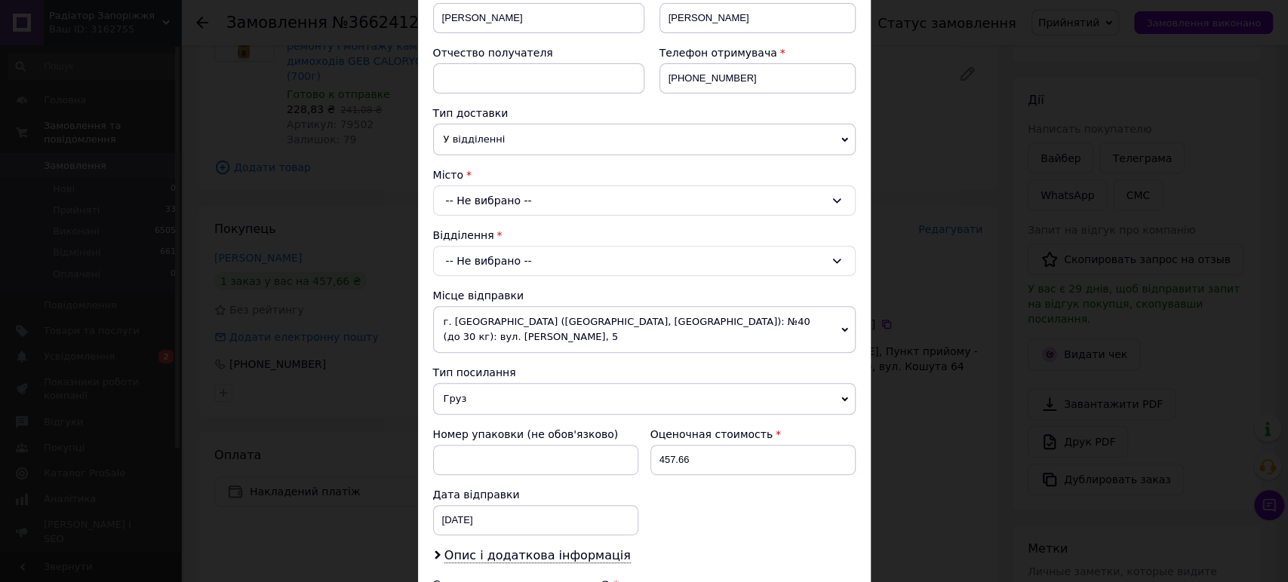
scroll to position [503, 0]
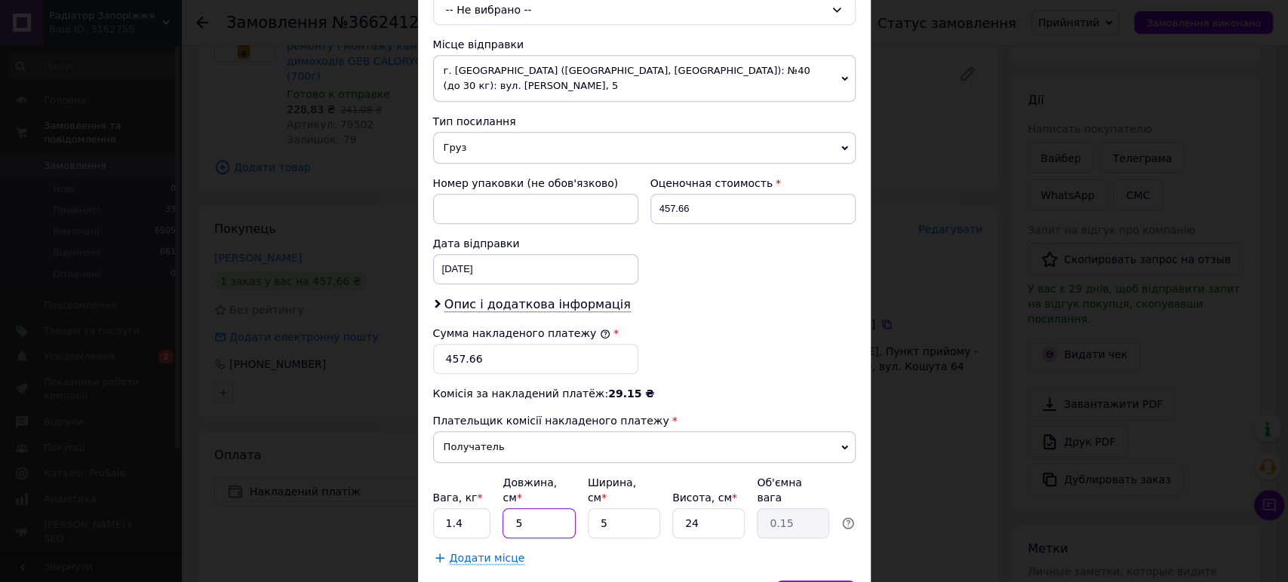
click at [543, 510] on input "5" at bounding box center [539, 524] width 72 height 30
type input "2"
type input "0.1"
type input "24"
type input "0.72"
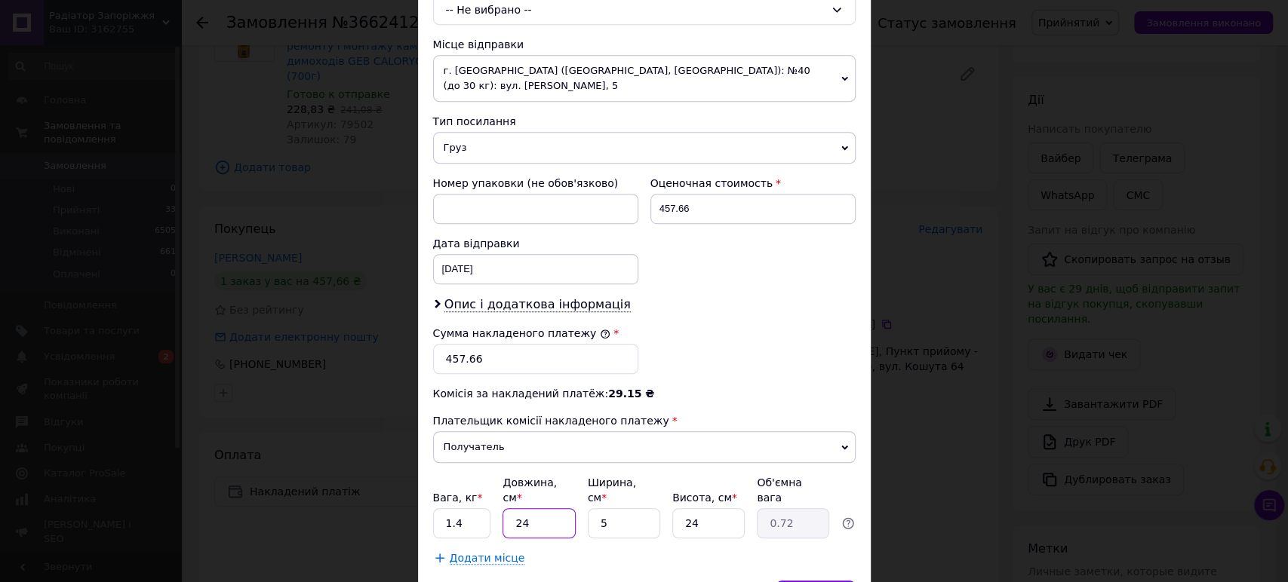
type input "24"
click at [634, 513] on input "5" at bounding box center [624, 524] width 72 height 30
type input "1"
type input "0.14"
type input "17"
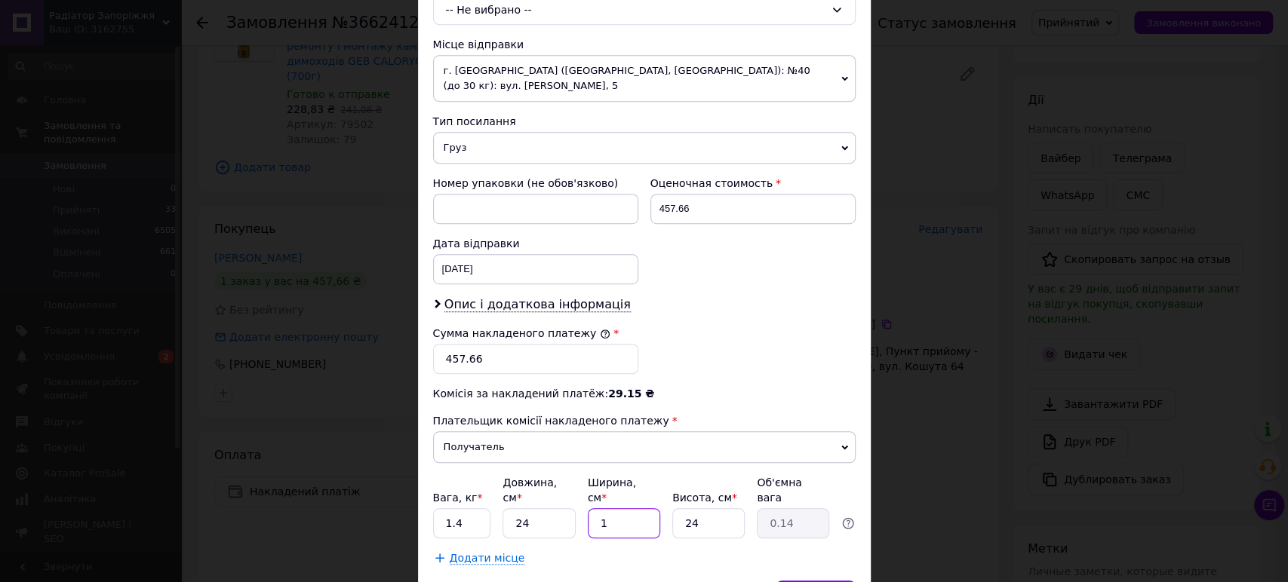
type input "2.45"
type input "17"
click at [708, 509] on input "24" at bounding box center [708, 524] width 72 height 30
type input "2"
type input "0.2"
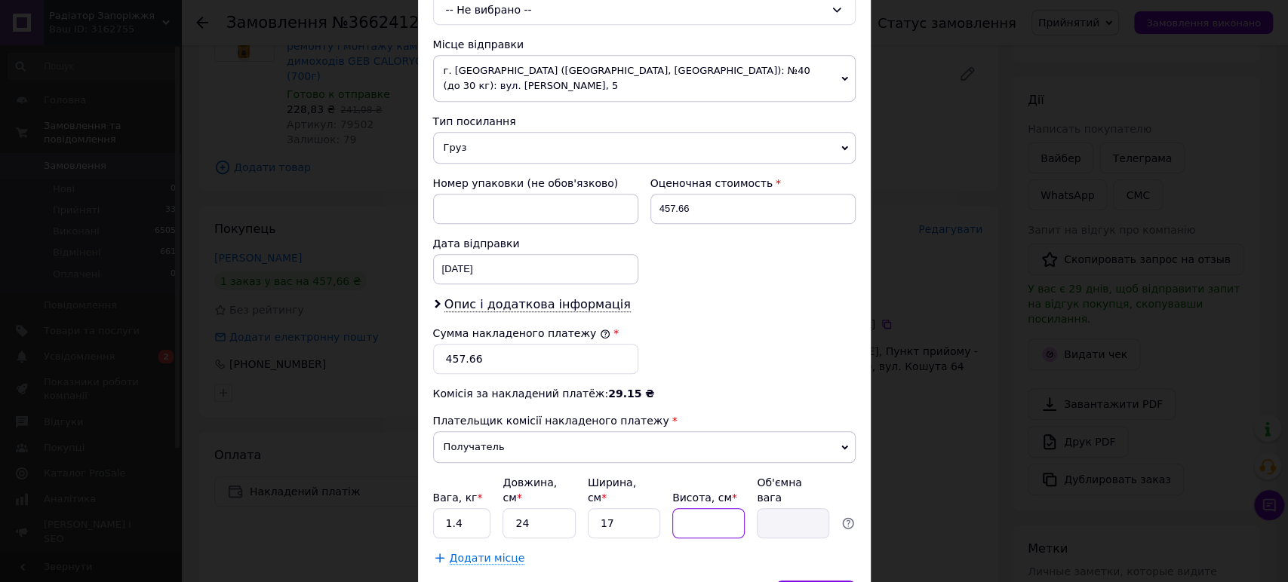
type input "4"
type input "0.41"
type input "4"
click at [707, 530] on div "Платитель Получатель Відправник Фамилия получателя Герасимчук Ім'я отримувача М…" at bounding box center [644, 119] width 423 height 894
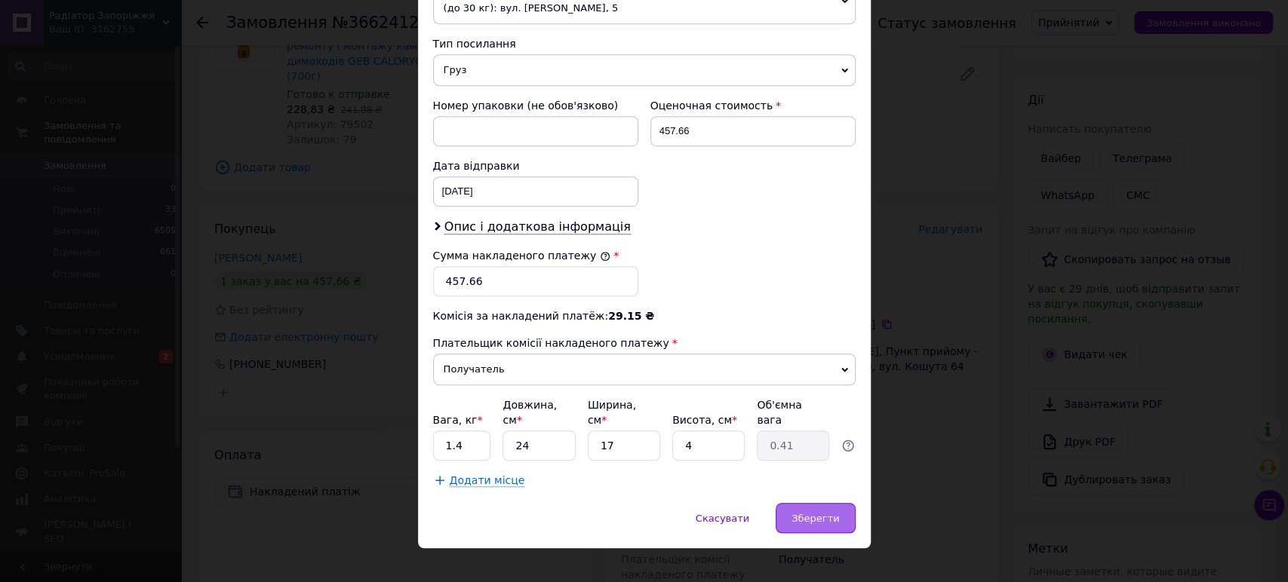
click at [812, 513] on font "Зберегти" at bounding box center [815, 518] width 48 height 11
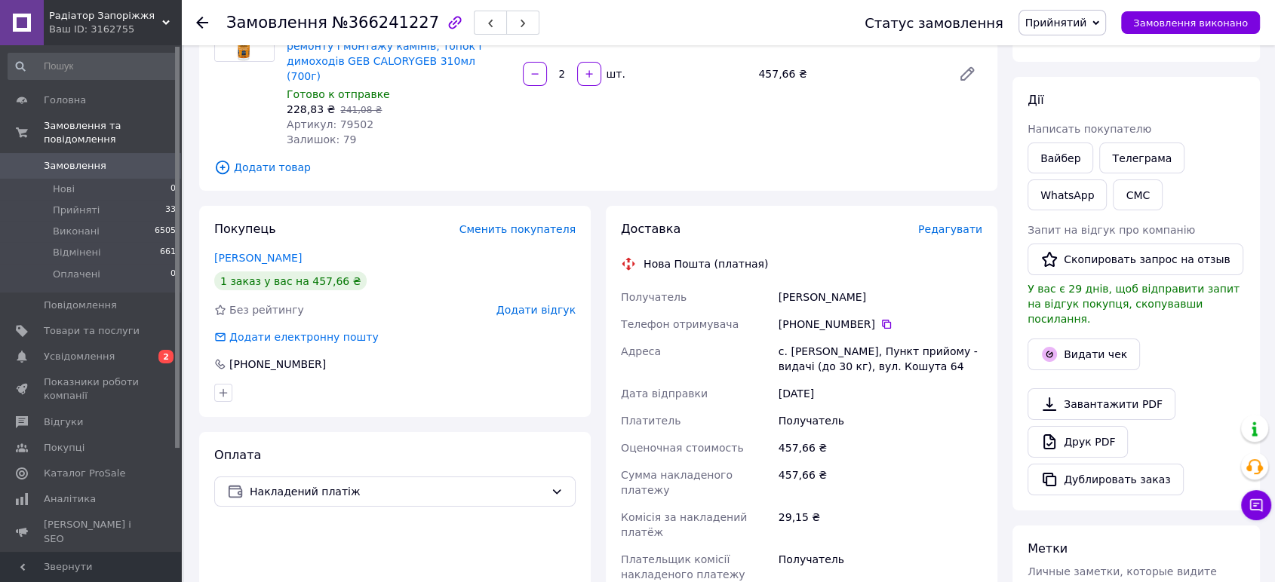
click at [951, 223] on font "Редагувати" at bounding box center [950, 229] width 64 height 12
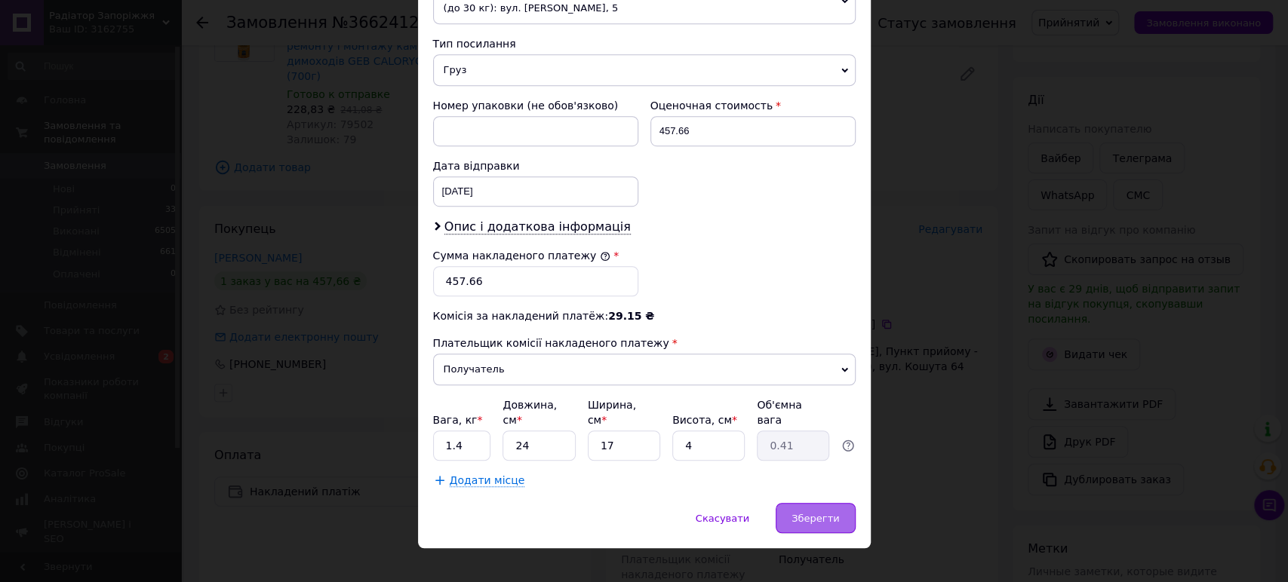
click at [810, 513] on font "Зберегти" at bounding box center [815, 518] width 48 height 11
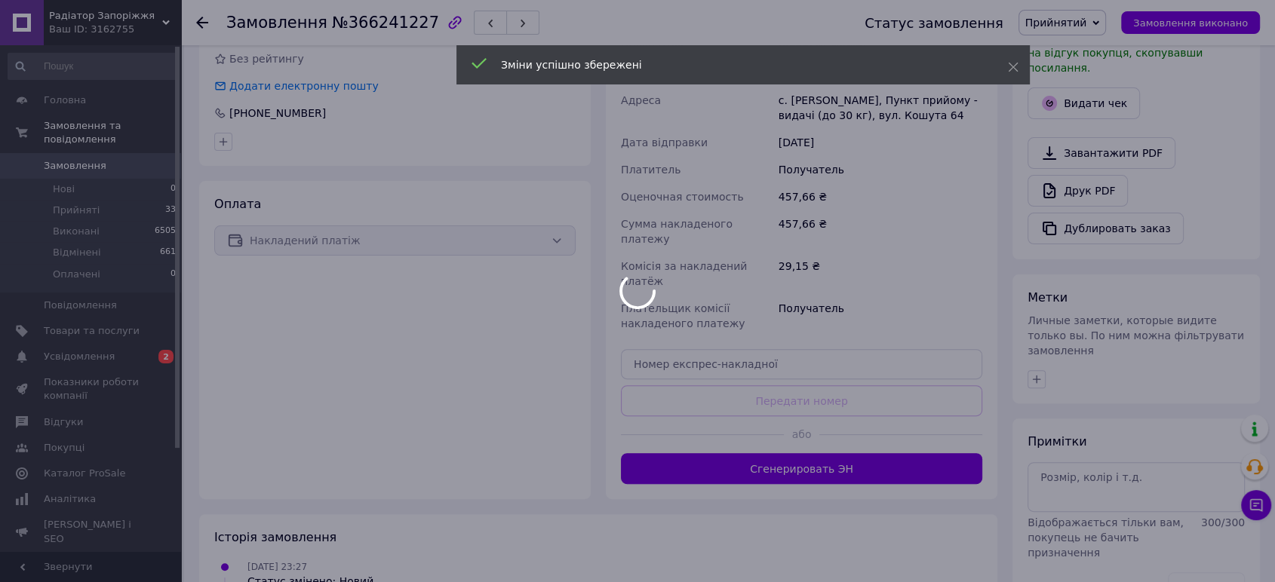
scroll to position [503, 0]
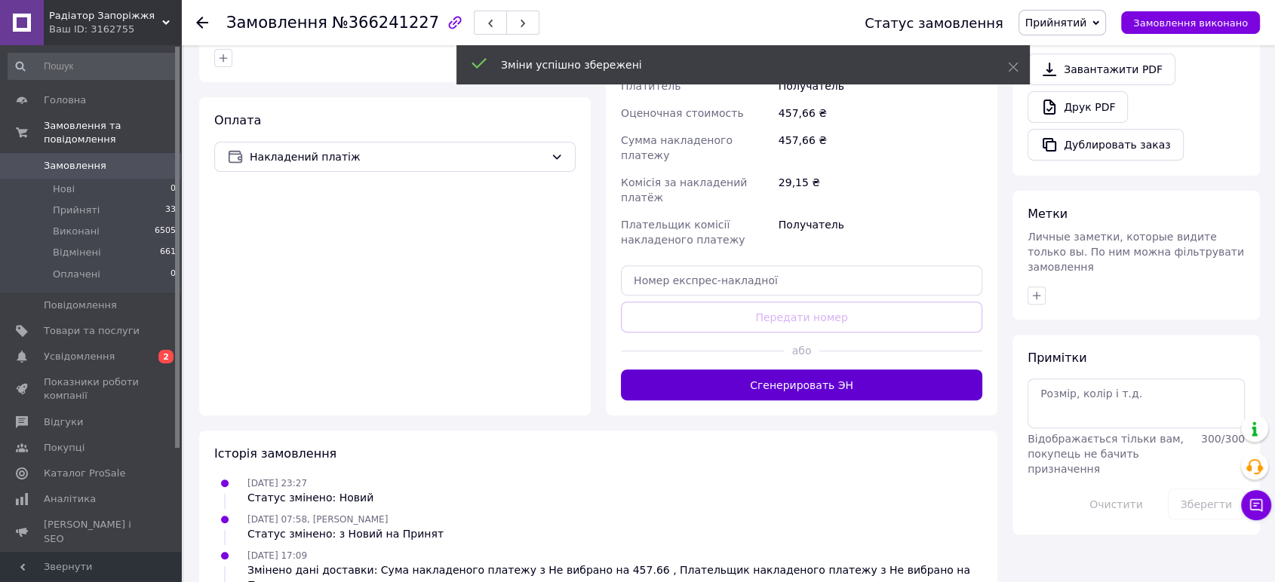
click at [803, 380] on font "Сгенерировать ЭН" at bounding box center [801, 386] width 103 height 12
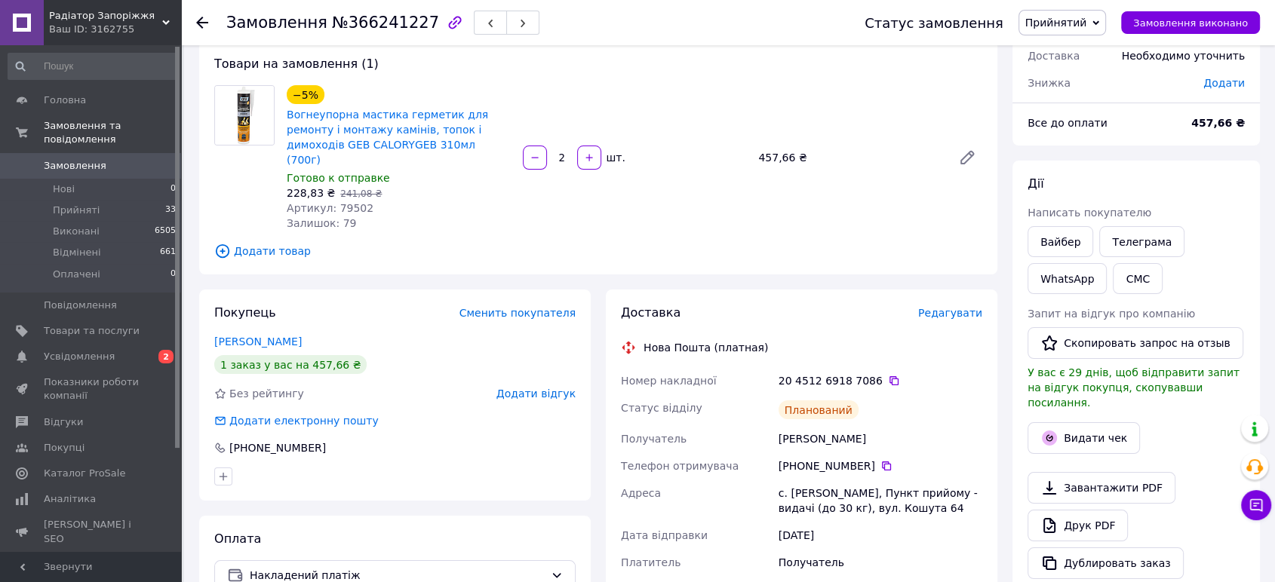
scroll to position [0, 0]
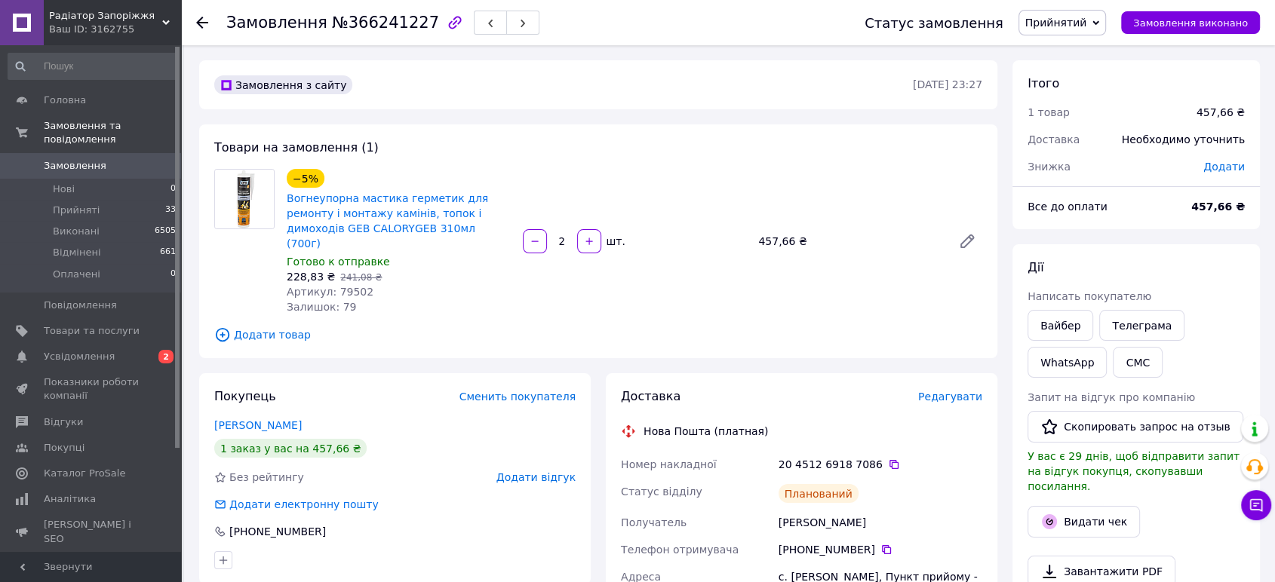
click at [204, 21] on icon at bounding box center [202, 23] width 12 height 12
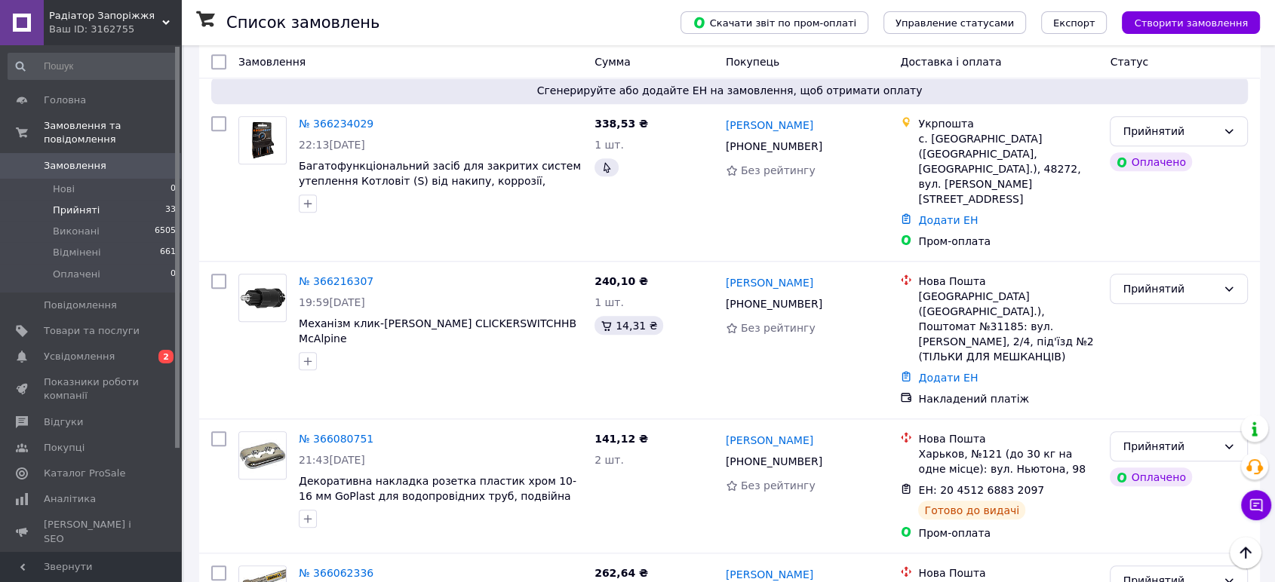
scroll to position [1509, 0]
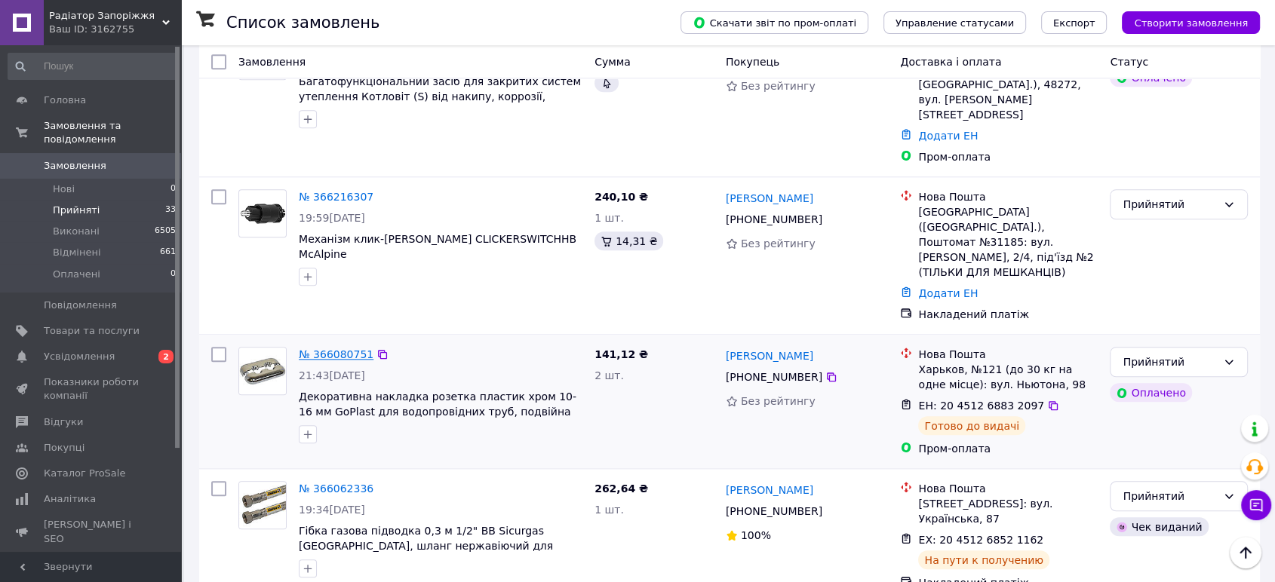
click at [344, 349] on font "№ 366080751" at bounding box center [336, 355] width 75 height 12
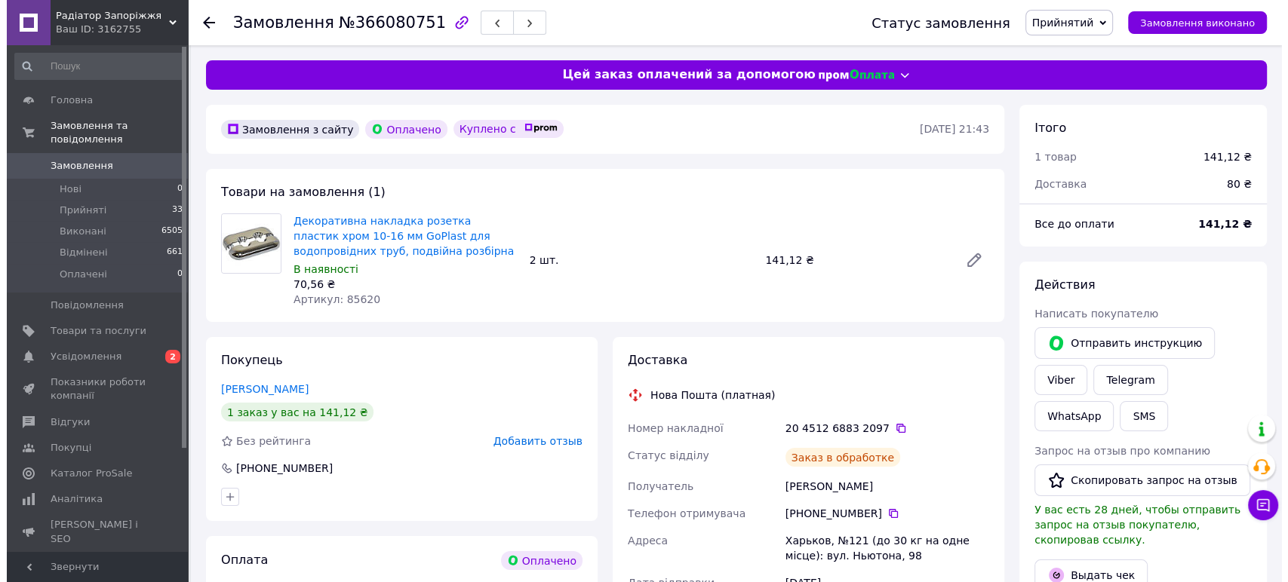
scroll to position [168, 0]
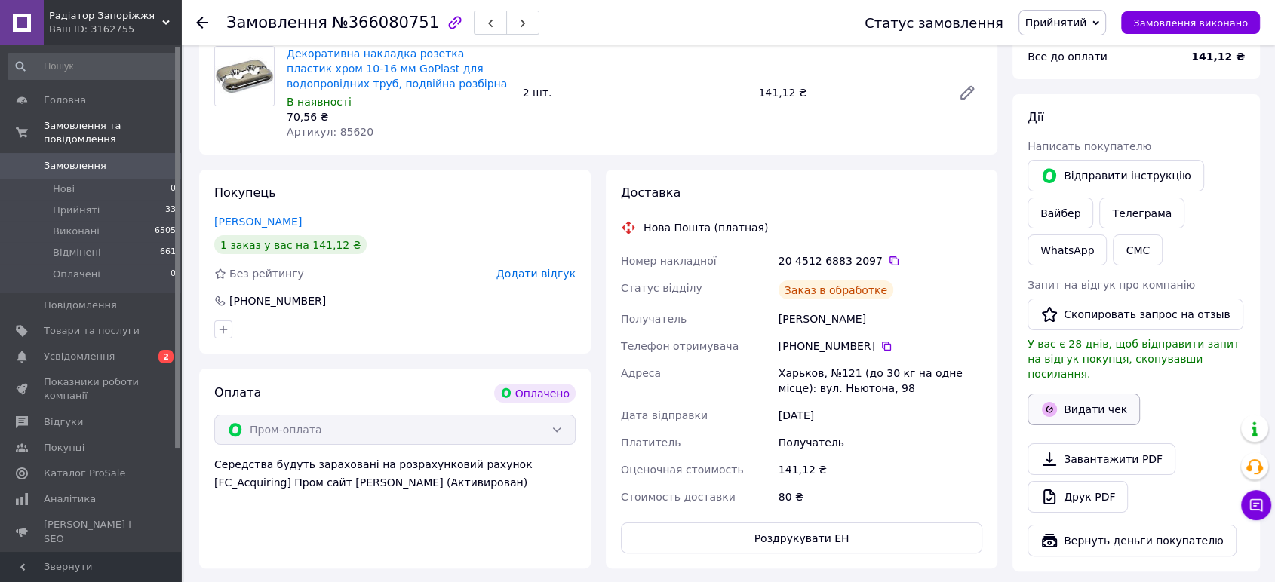
click at [1082, 404] on font "Видати чек" at bounding box center [1095, 410] width 63 height 12
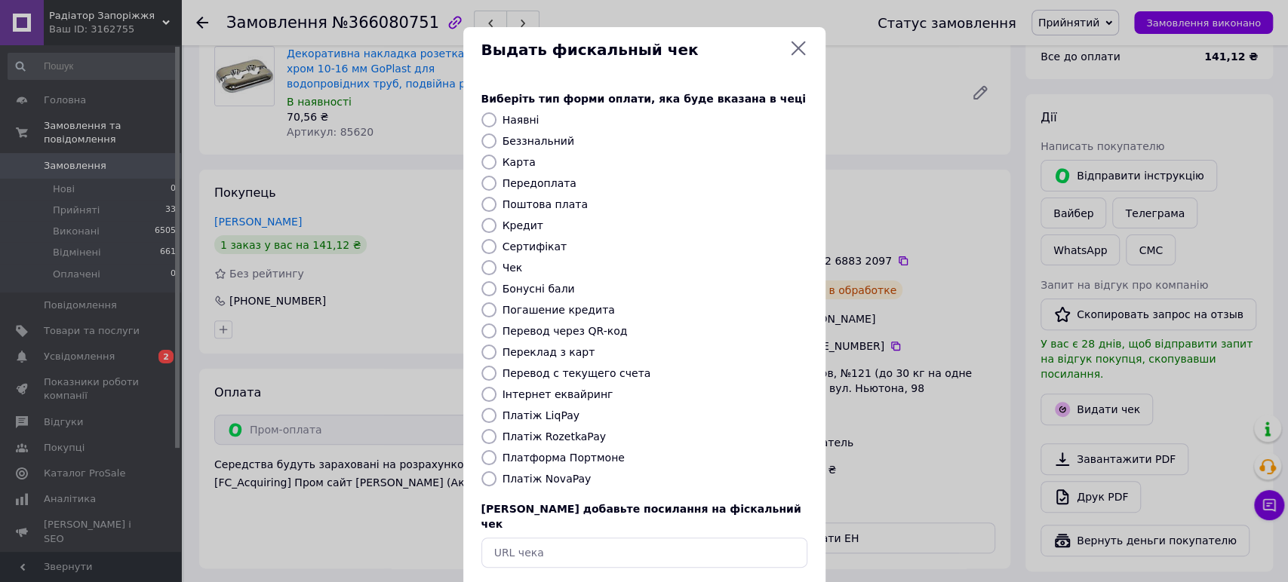
click at [542, 143] on font "Беззнальний" at bounding box center [539, 141] width 72 height 12
click at [496, 143] on input "Беззнальний" at bounding box center [488, 141] width 15 height 15
radio input "true"
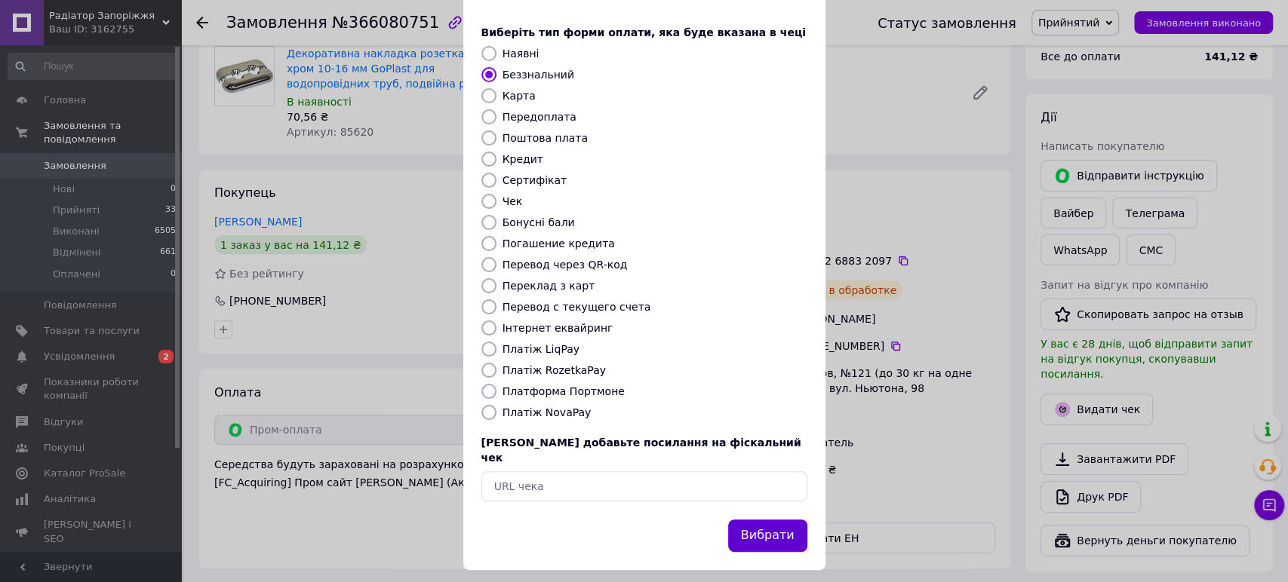
click at [778, 528] on font "Вибрати" at bounding box center [768, 535] width 54 height 14
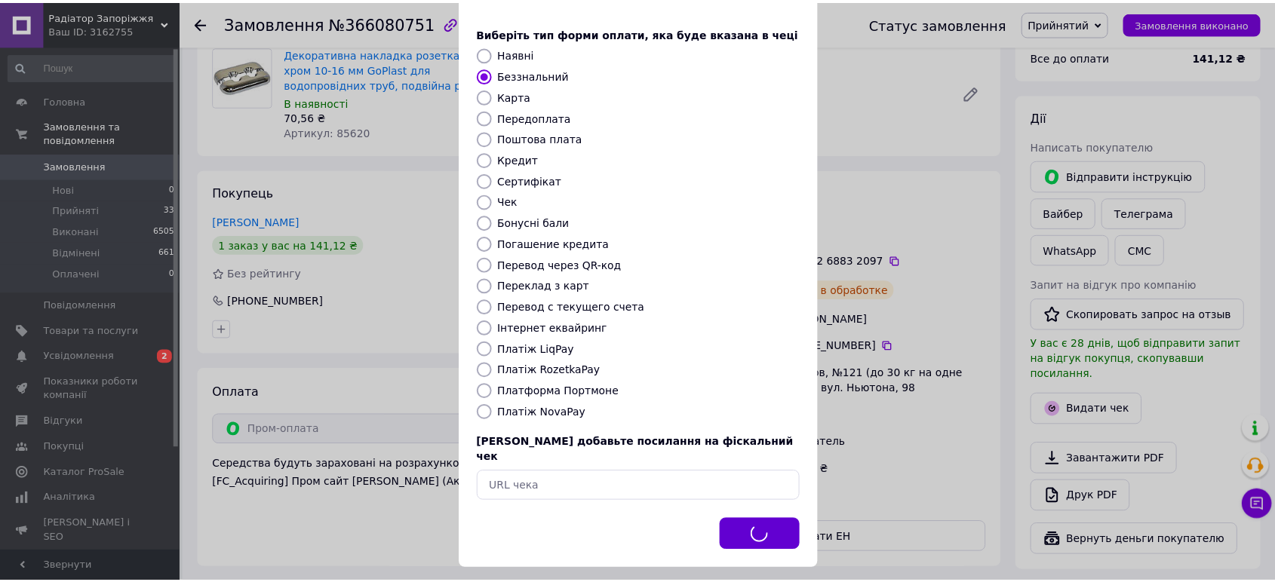
scroll to position [65, 0]
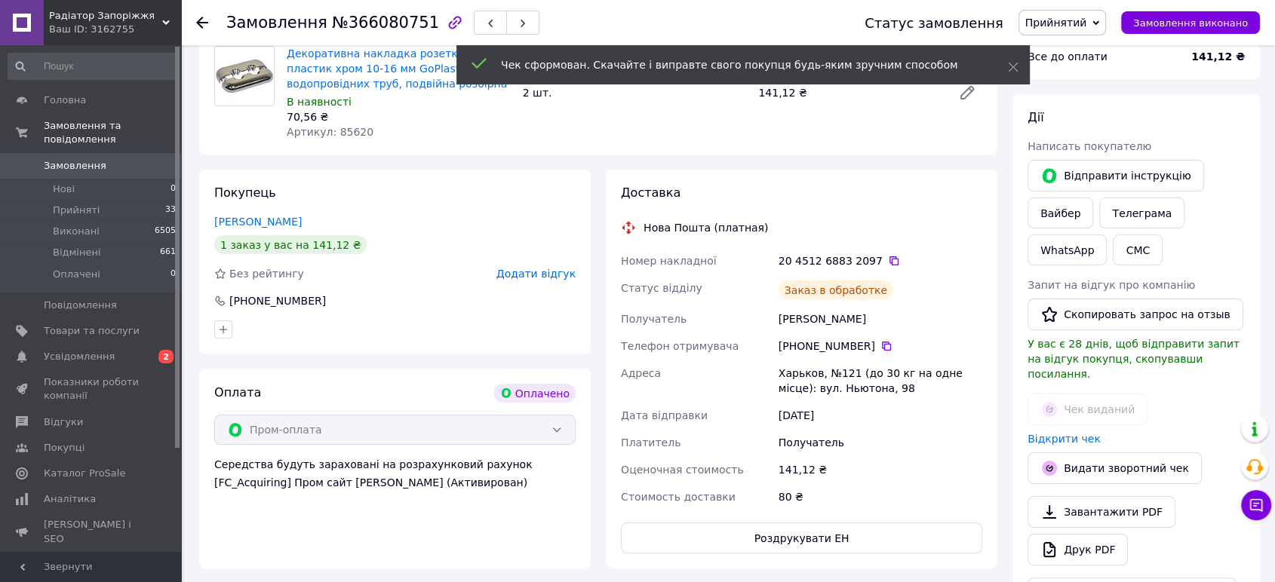
click at [1082, 25] on font "Прийнятий" at bounding box center [1056, 23] width 62 height 12
click at [1077, 49] on font "Виконано" at bounding box center [1052, 52] width 50 height 11
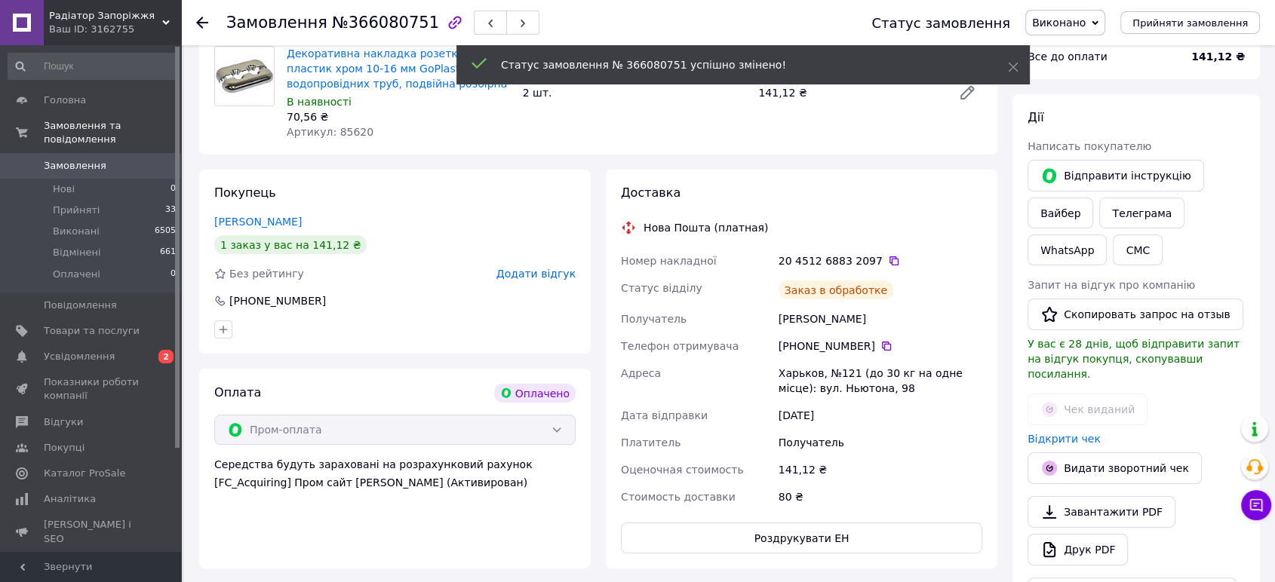
click at [201, 26] on use at bounding box center [202, 23] width 12 height 12
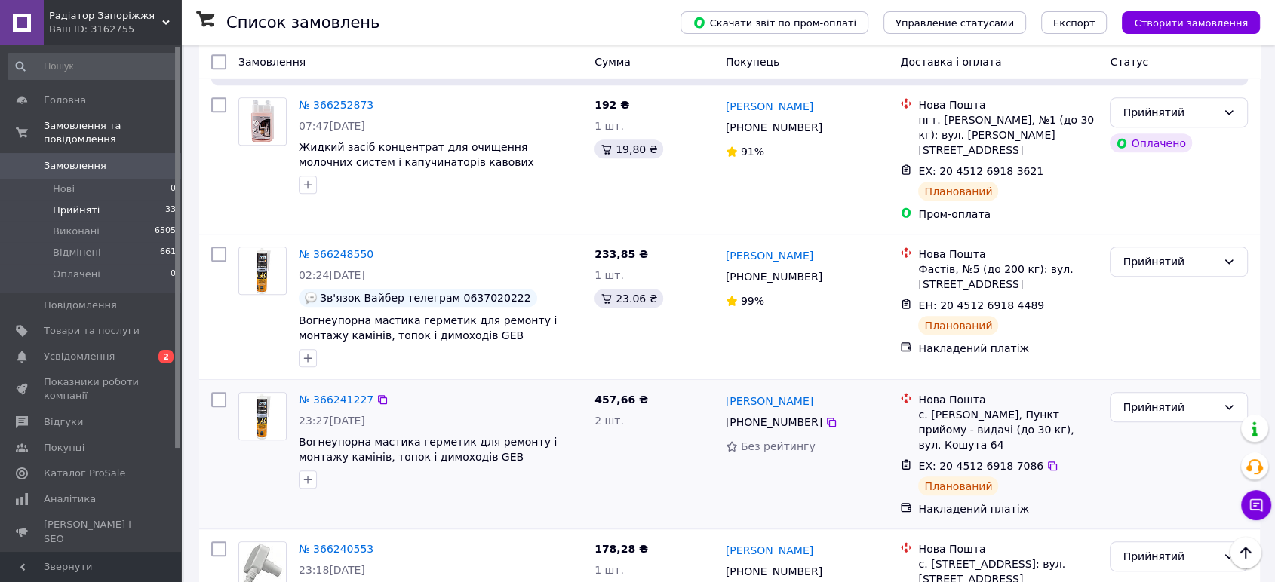
scroll to position [1006, 0]
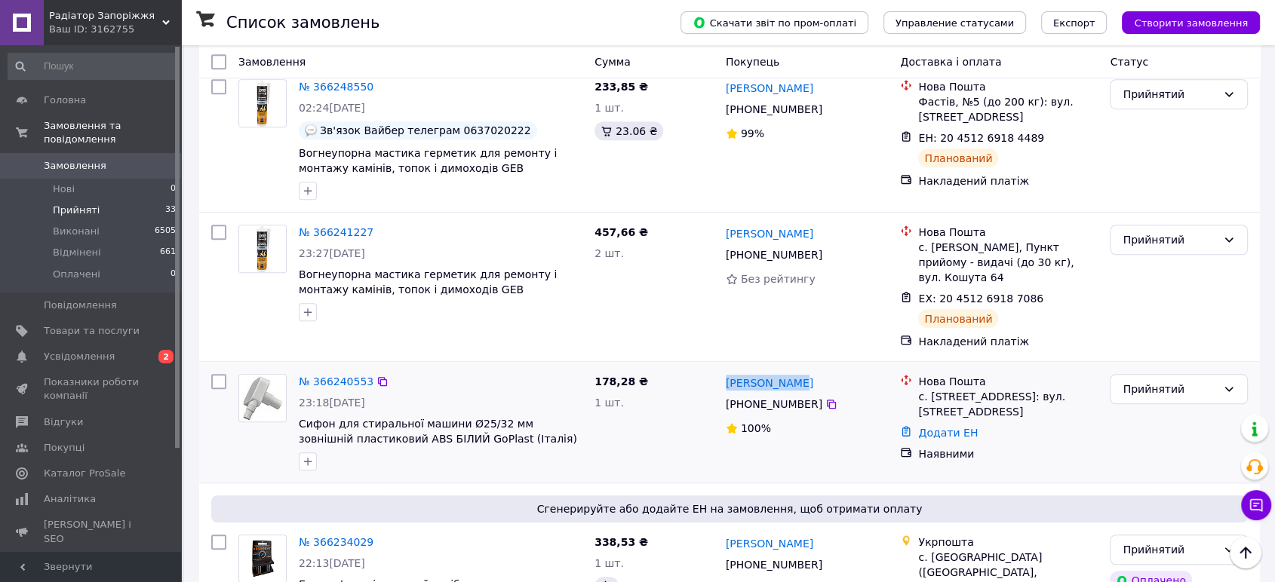
drag, startPoint x: 814, startPoint y: 320, endPoint x: 722, endPoint y: 324, distance: 92.2
click at [722, 368] on div "Роман Петров +380 97 152 39 40 100%" at bounding box center [807, 422] width 175 height 109
copy font "[PERSON_NAME]"
click at [332, 376] on font "№ 366240553" at bounding box center [336, 382] width 75 height 12
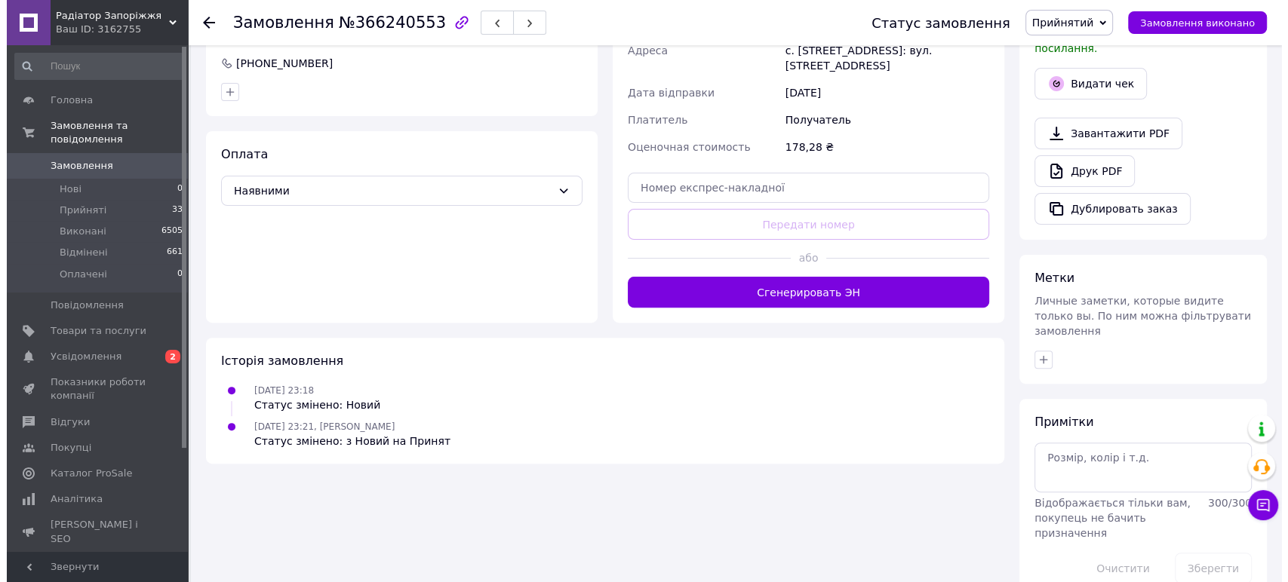
scroll to position [187, 0]
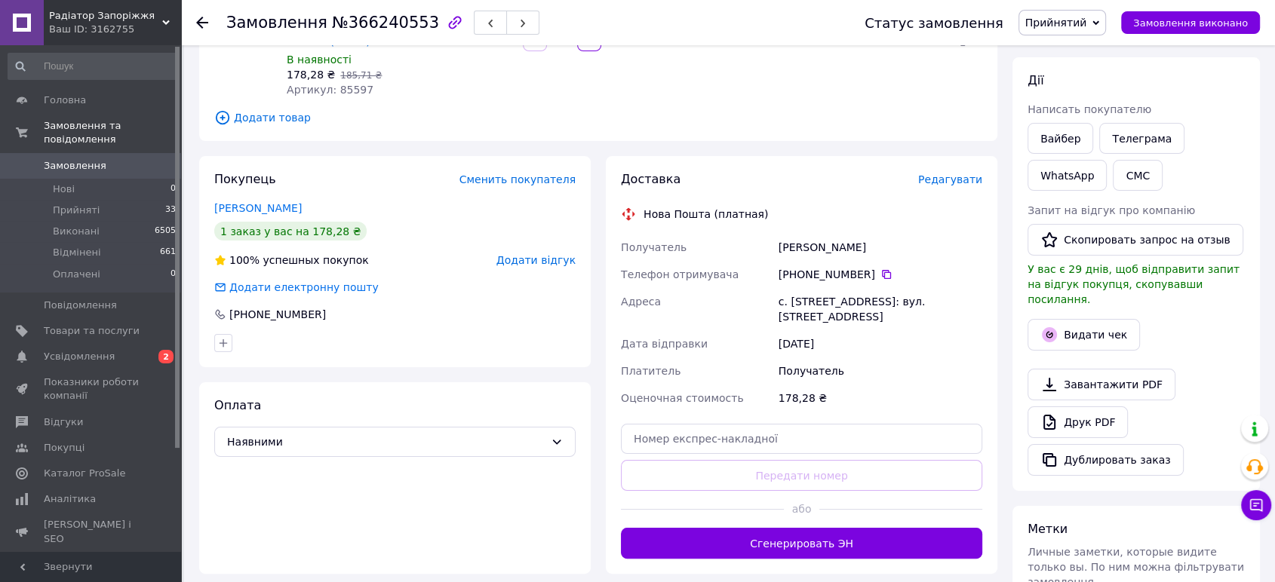
click at [960, 182] on font "Редагувати" at bounding box center [950, 180] width 64 height 12
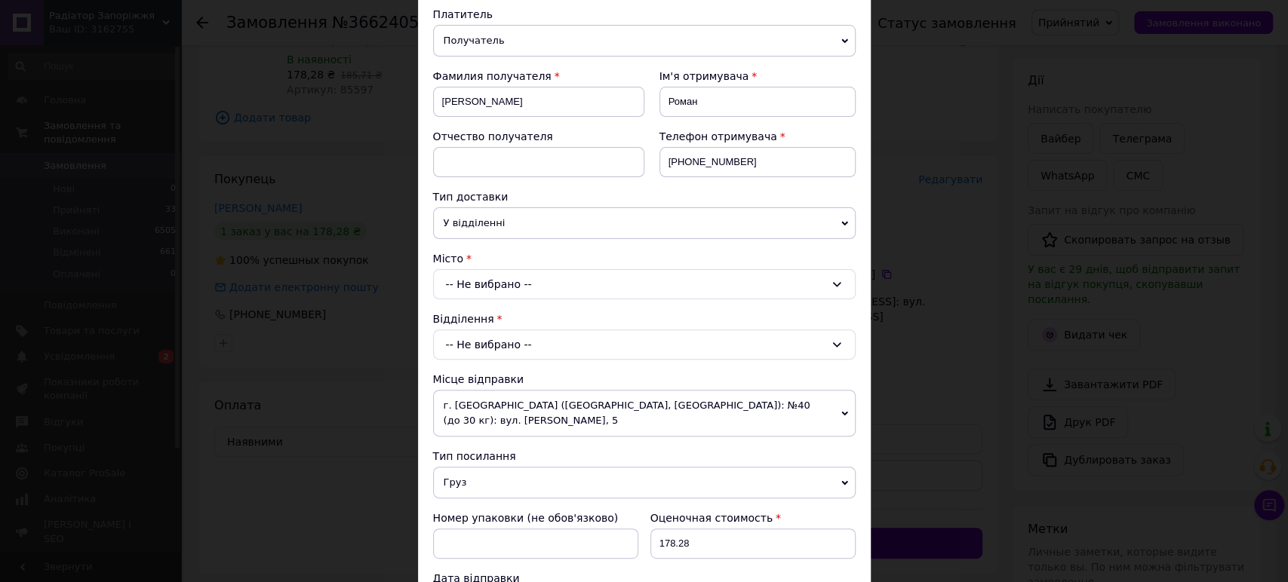
scroll to position [0, 0]
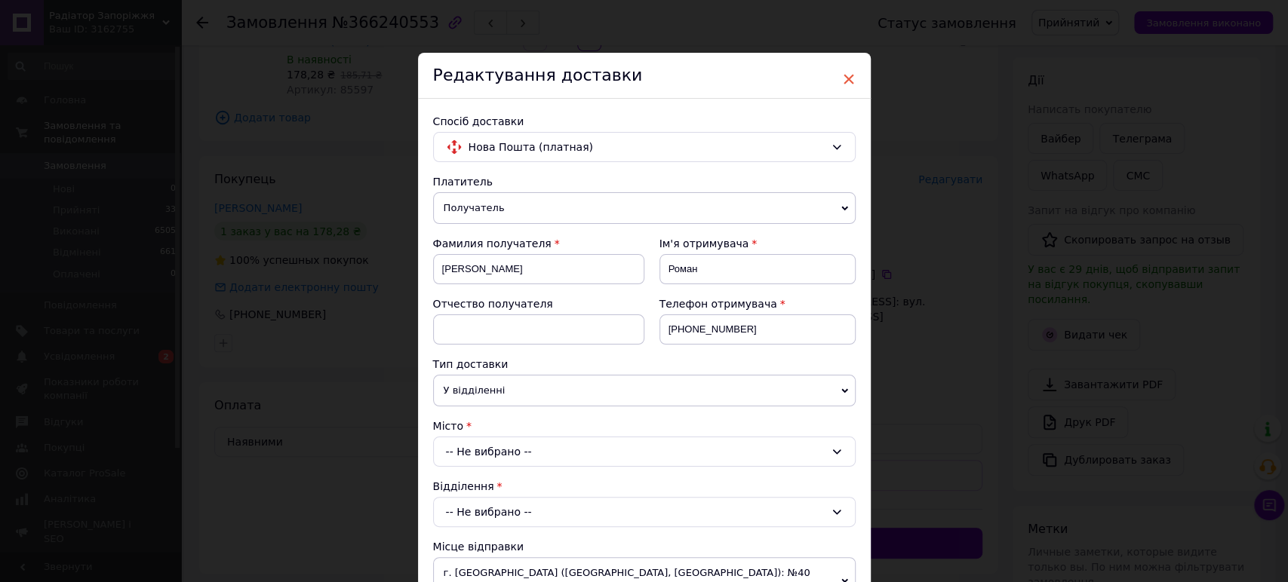
click at [849, 78] on font "×" at bounding box center [849, 78] width 14 height 25
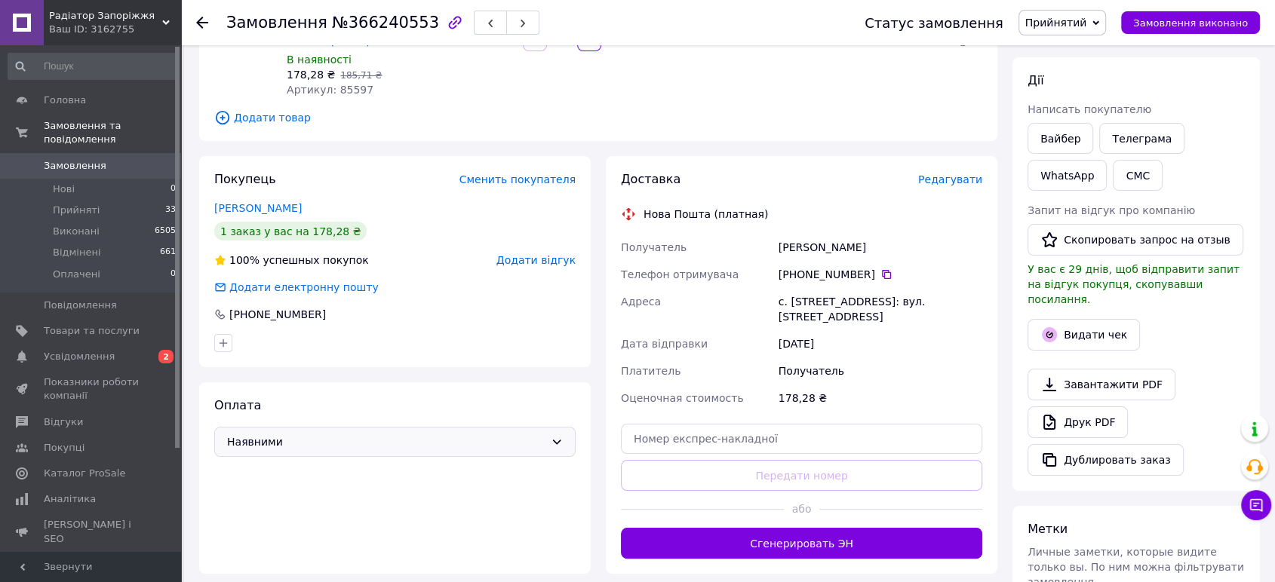
click at [558, 442] on icon at bounding box center [557, 442] width 12 height 12
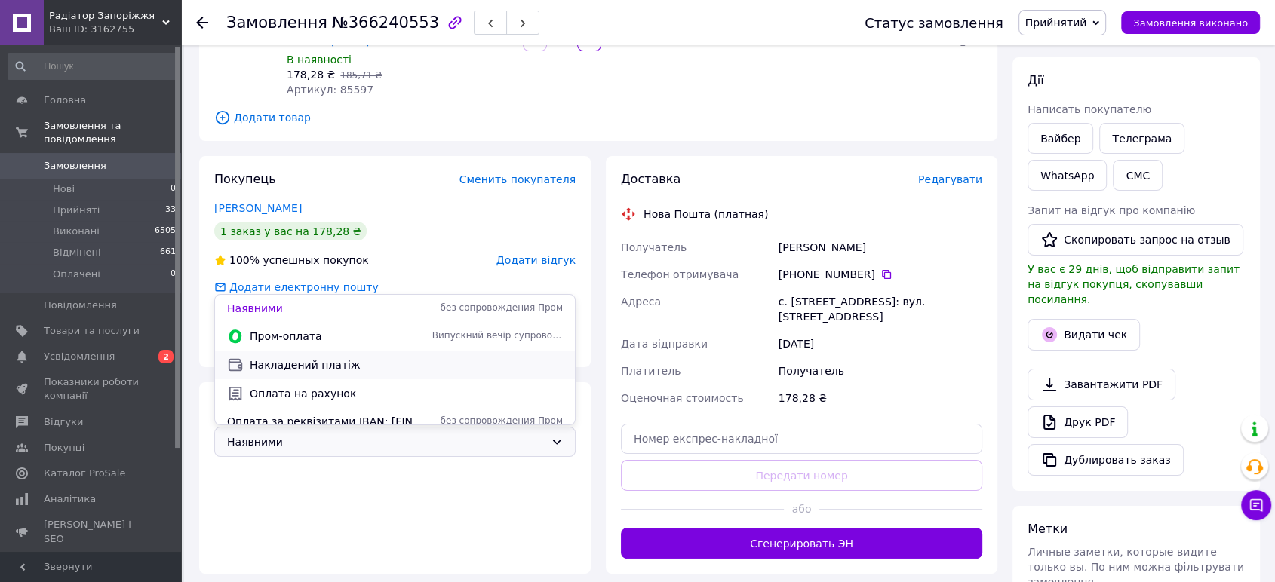
click at [327, 366] on font "Накладений платіж" at bounding box center [305, 365] width 111 height 12
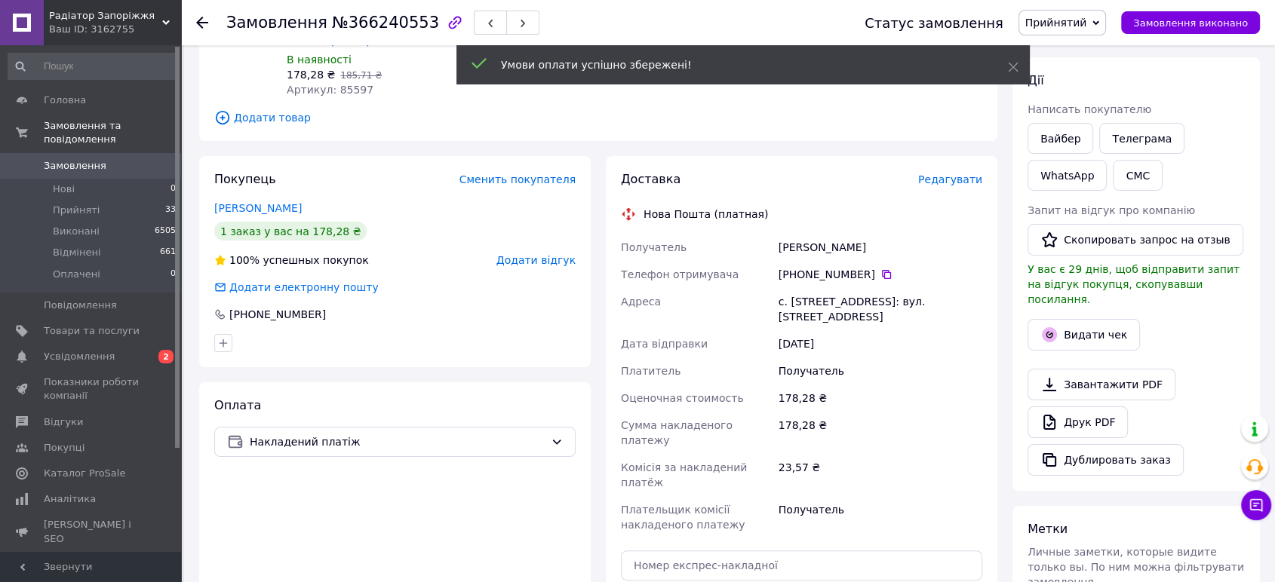
click at [954, 186] on font "Редагувати" at bounding box center [950, 180] width 64 height 12
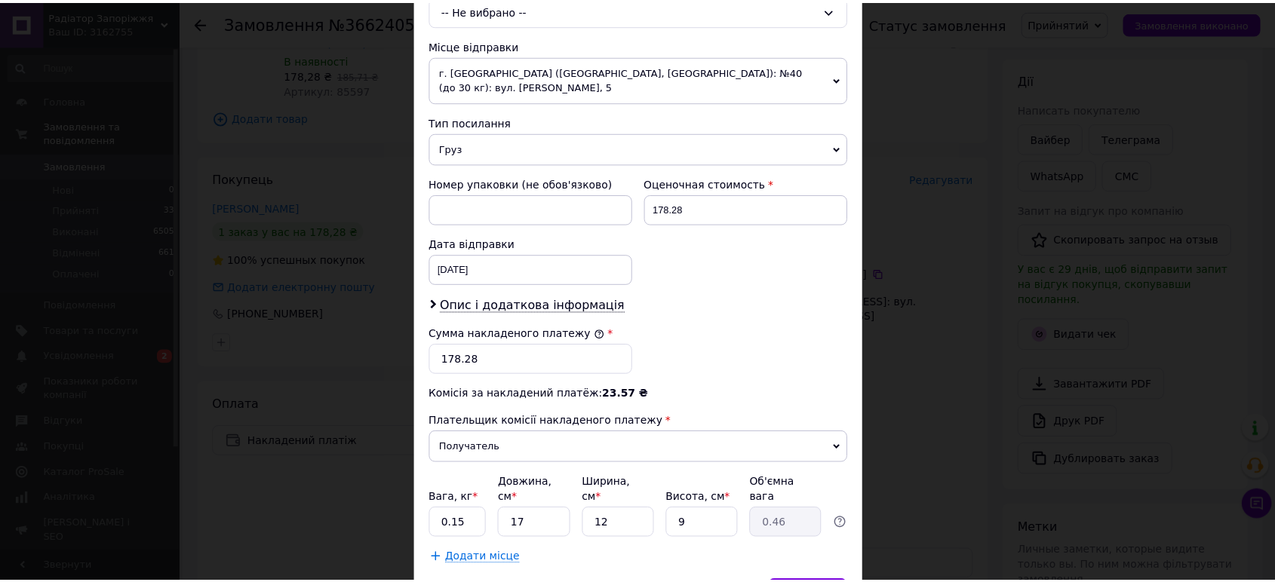
scroll to position [580, 0]
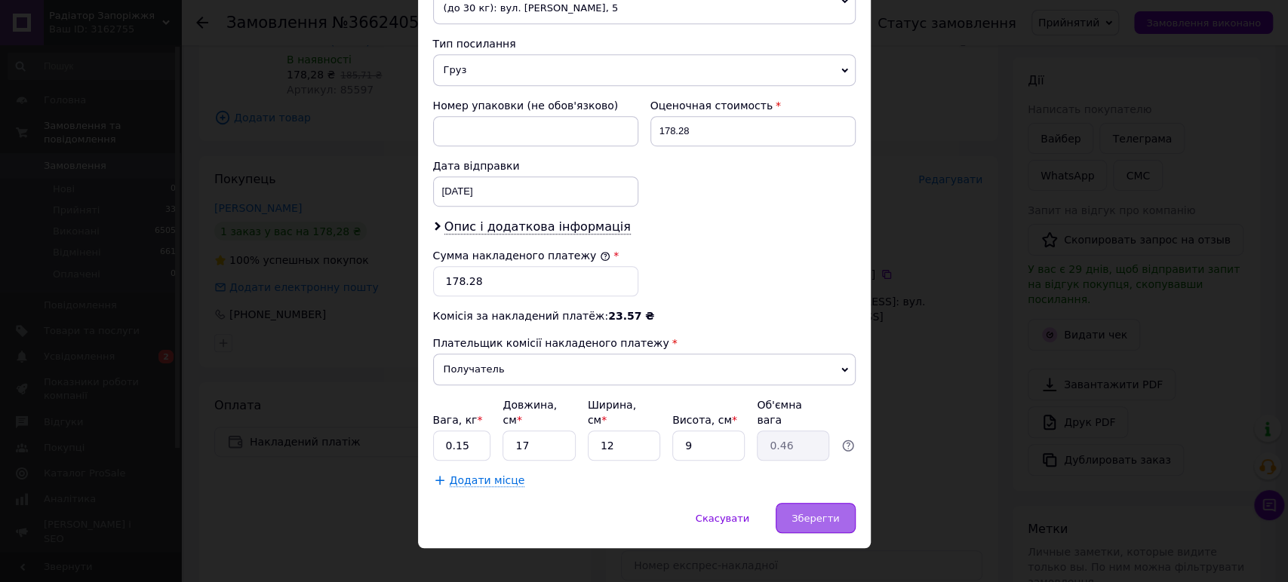
click at [827, 513] on font "Зберегти" at bounding box center [815, 518] width 48 height 11
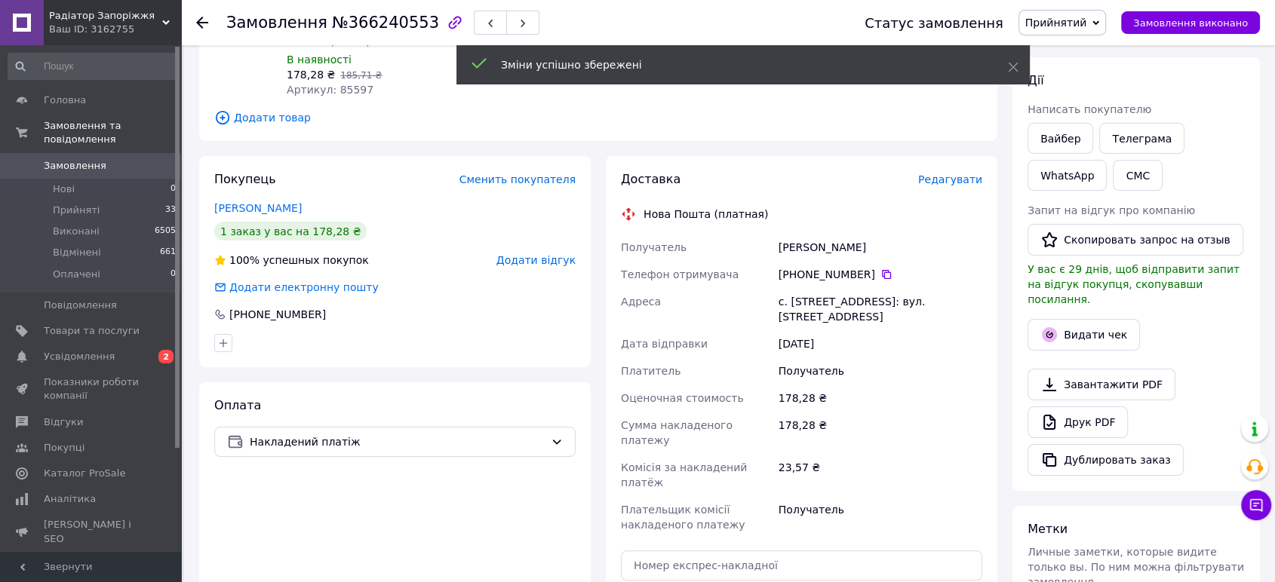
scroll to position [438, 0]
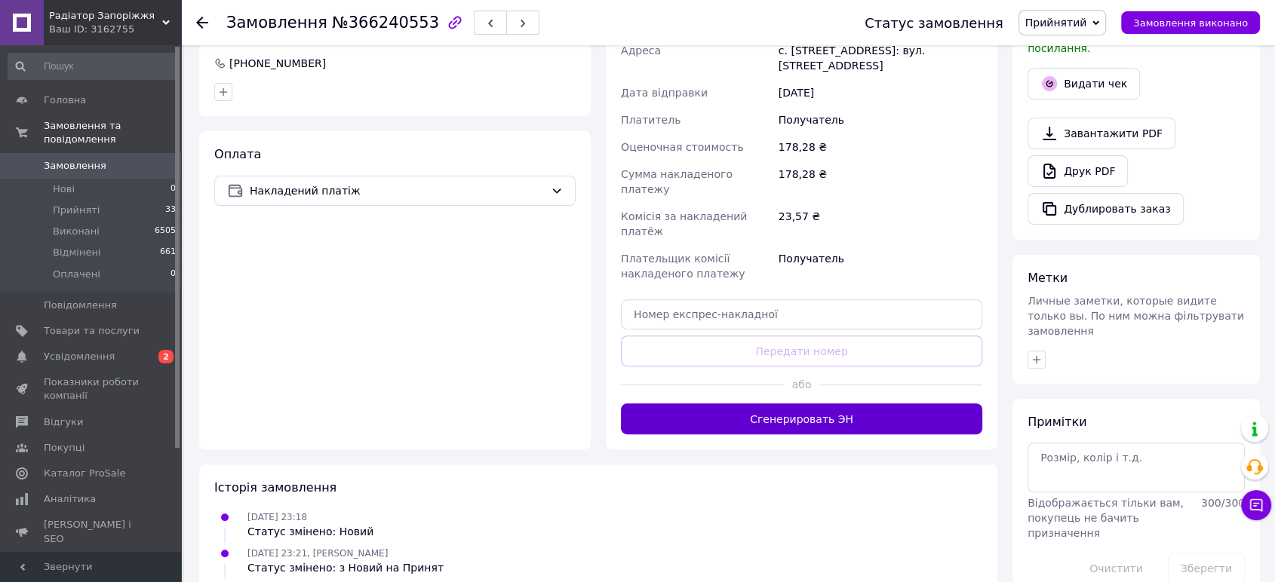
click at [791, 413] on font "Сгенерировать ЭН" at bounding box center [801, 419] width 103 height 12
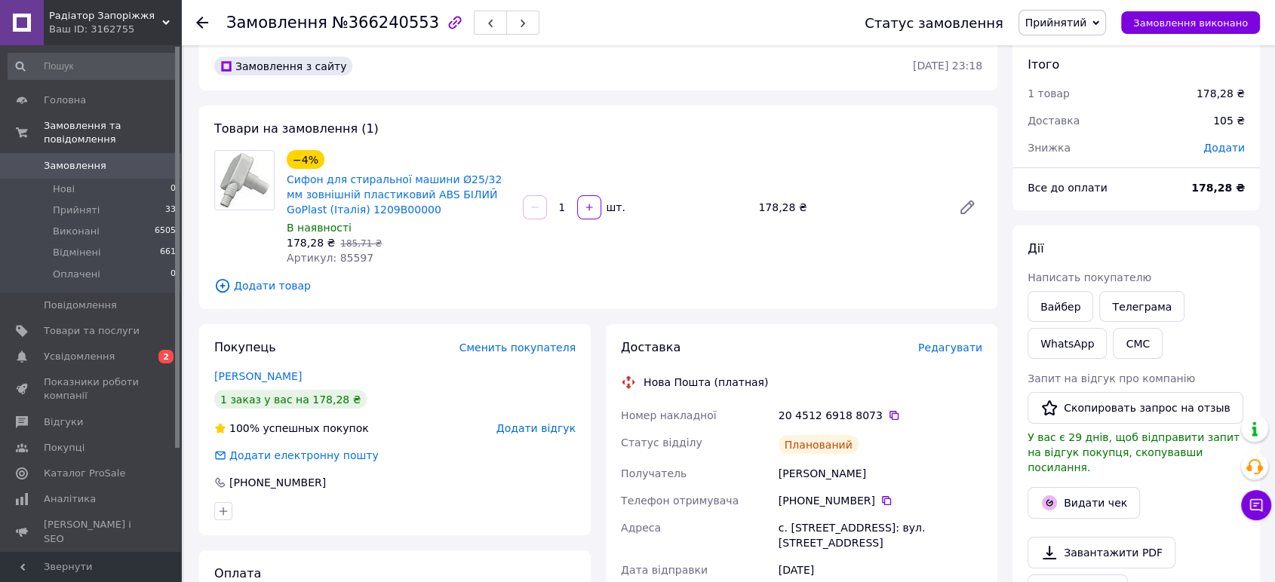
scroll to position [0, 0]
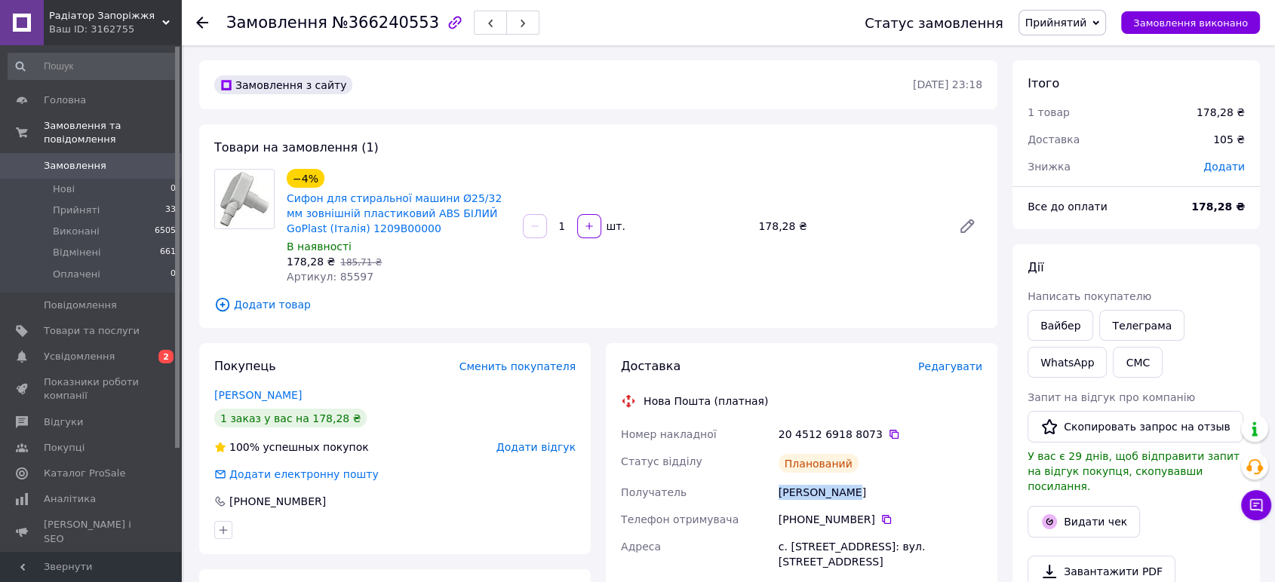
drag, startPoint x: 865, startPoint y: 493, endPoint x: 789, endPoint y: 490, distance: 75.5
click at [776, 494] on div "Петров Роман" at bounding box center [881, 492] width 210 height 27
copy font "Петров Роман"
click at [207, 20] on icon at bounding box center [202, 23] width 12 height 12
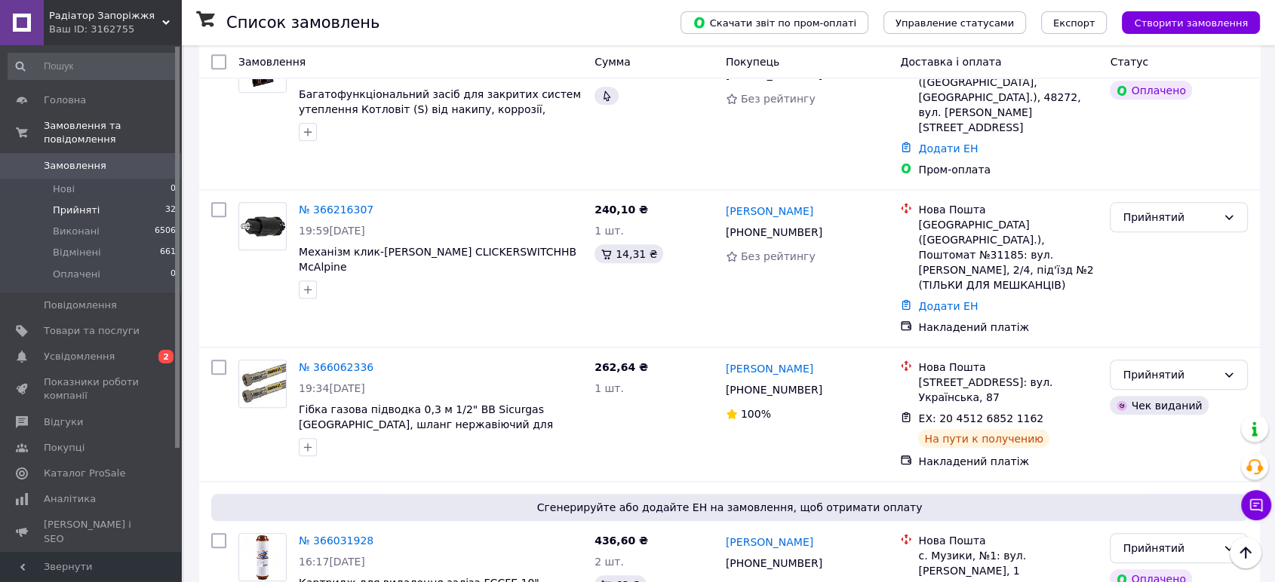
scroll to position [1425, 0]
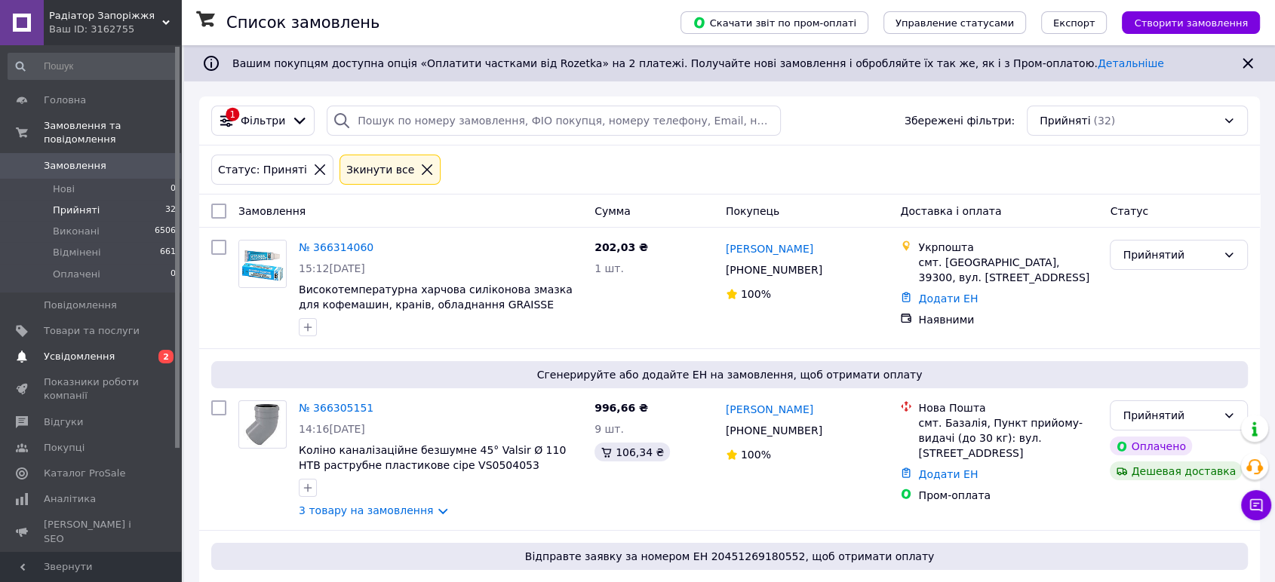
click at [81, 351] on font "Усвідомлення" at bounding box center [79, 356] width 71 height 11
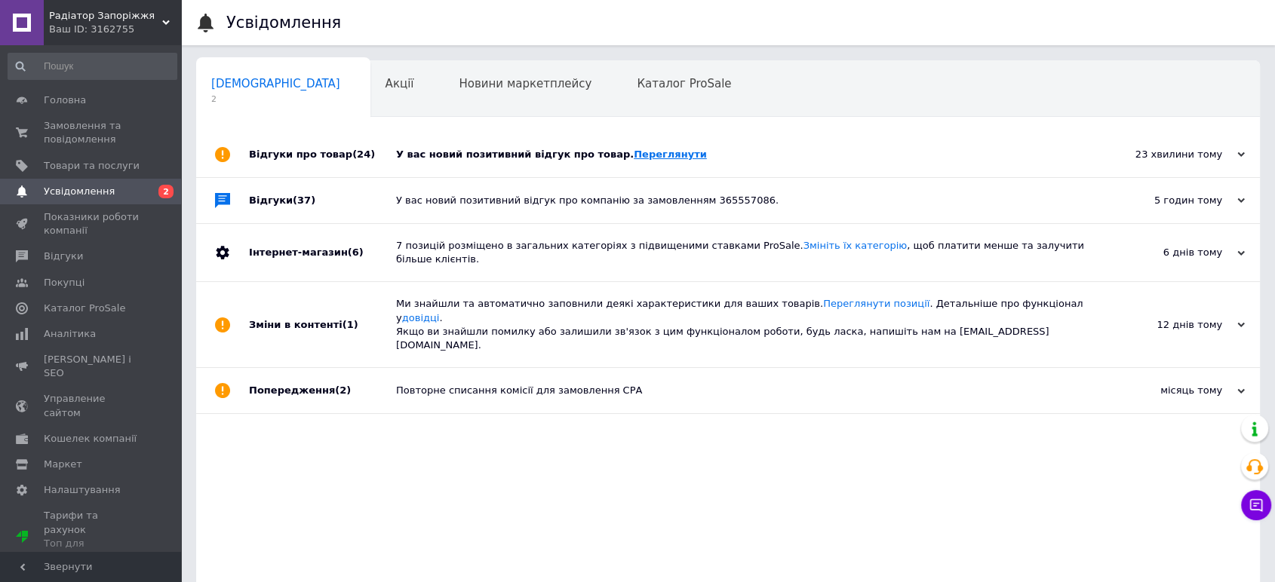
click at [634, 157] on font "Переглянути" at bounding box center [670, 154] width 73 height 11
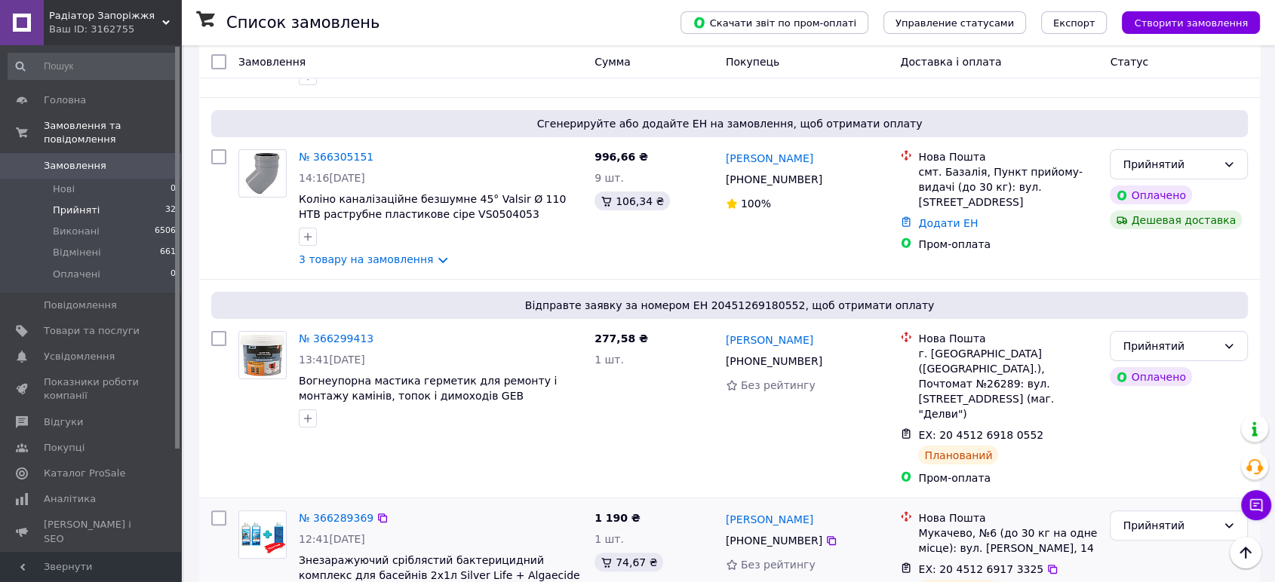
scroll to position [503, 0]
